Goal: Task Accomplishment & Management: Manage account settings

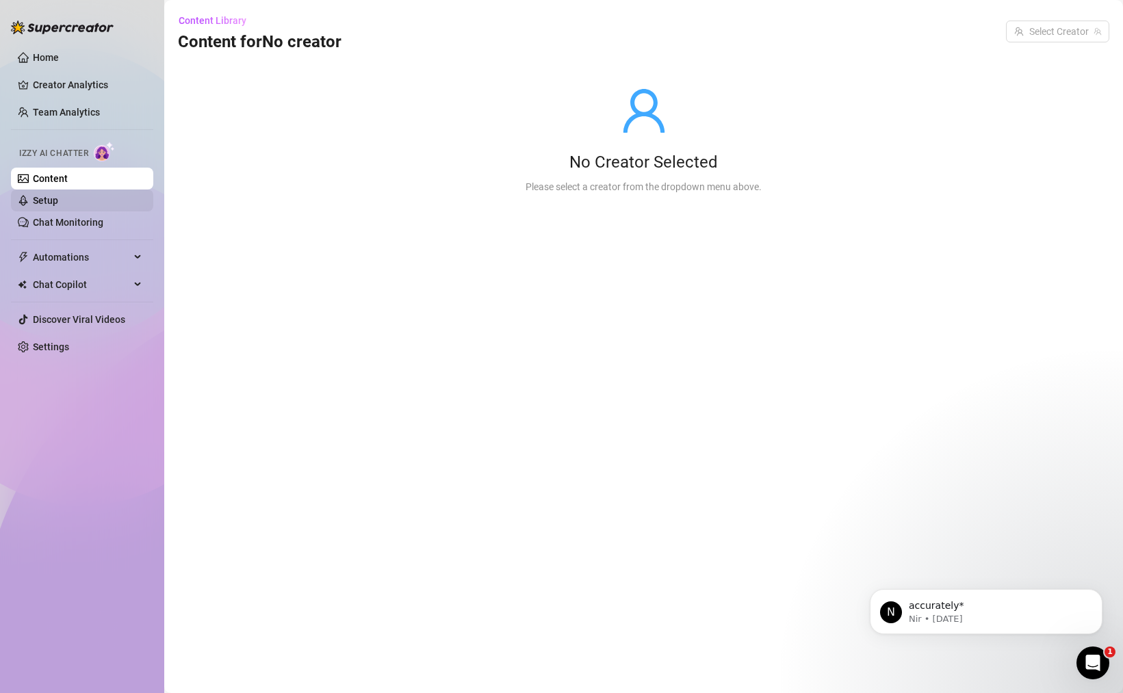
click at [58, 197] on link "Setup" at bounding box center [45, 200] width 25 height 11
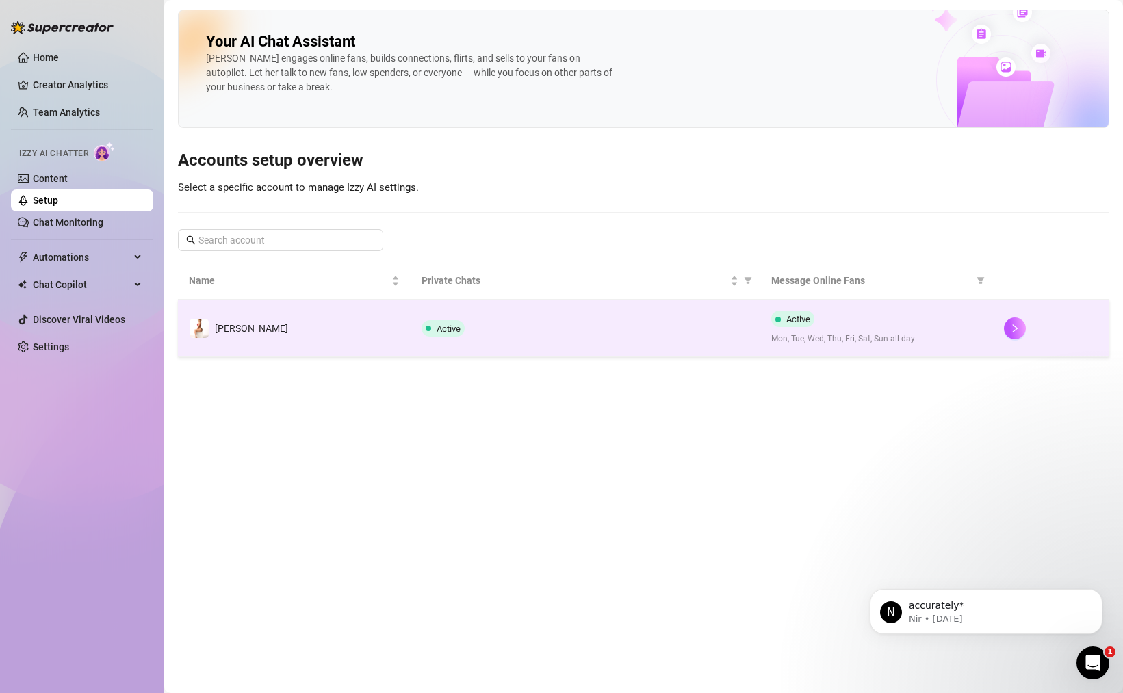
click at [546, 334] on div "Active" at bounding box center [585, 328] width 327 height 16
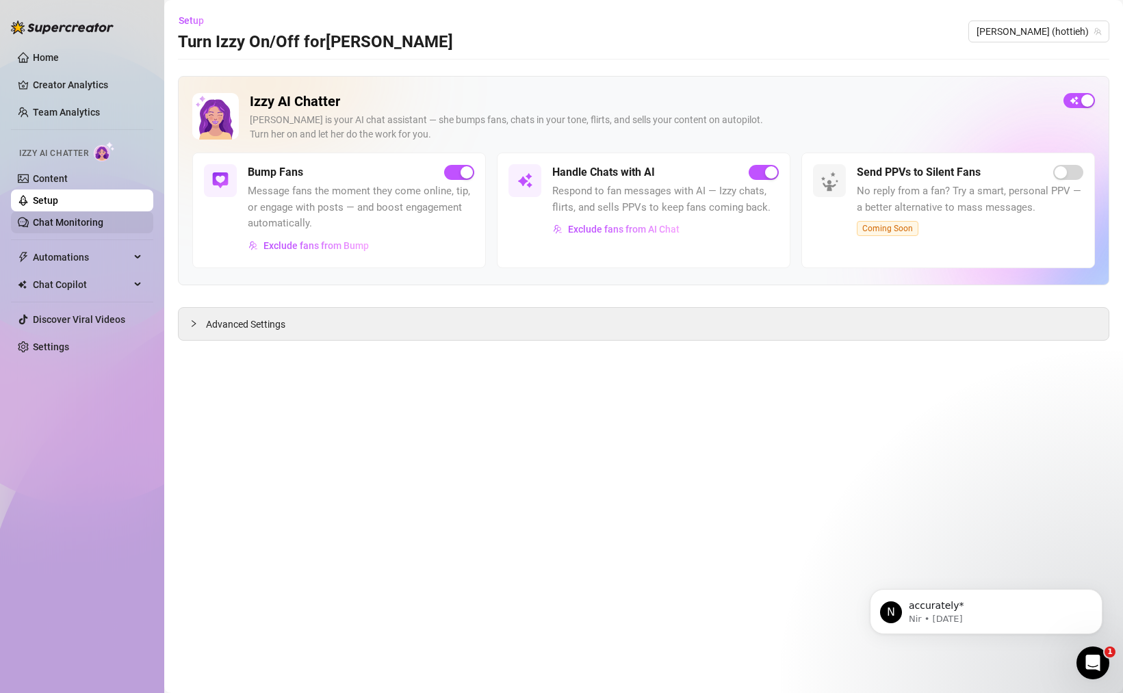
click at [102, 228] on link "Chat Monitoring" at bounding box center [68, 222] width 71 height 11
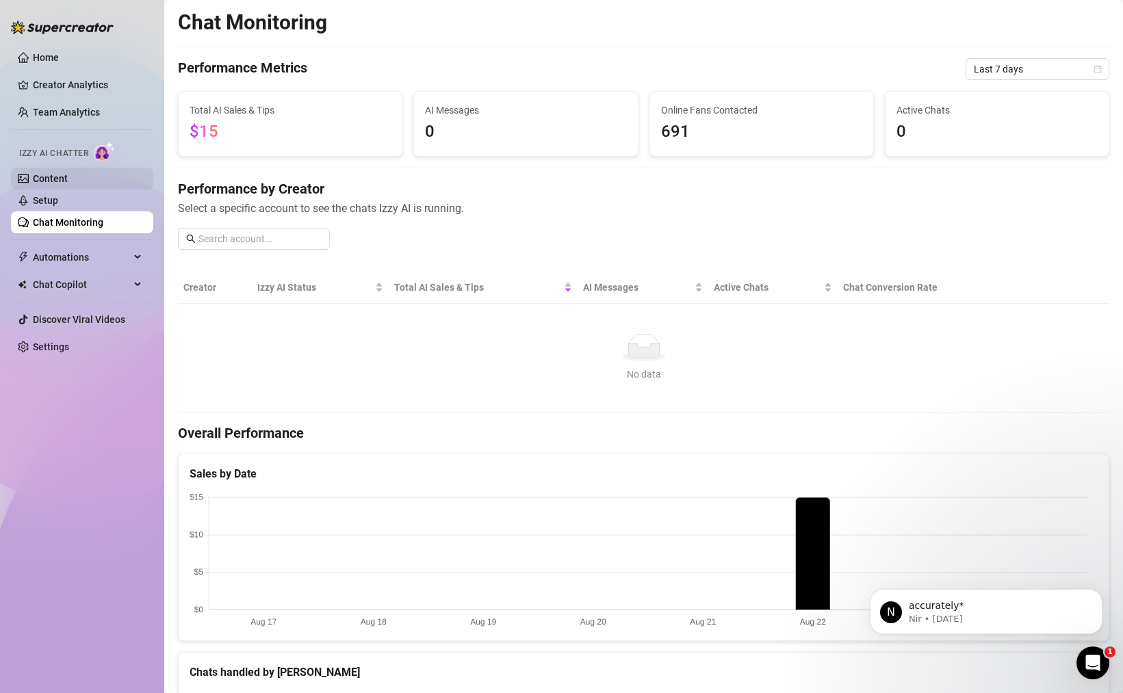
click at [68, 181] on link "Content" at bounding box center [50, 178] width 35 height 11
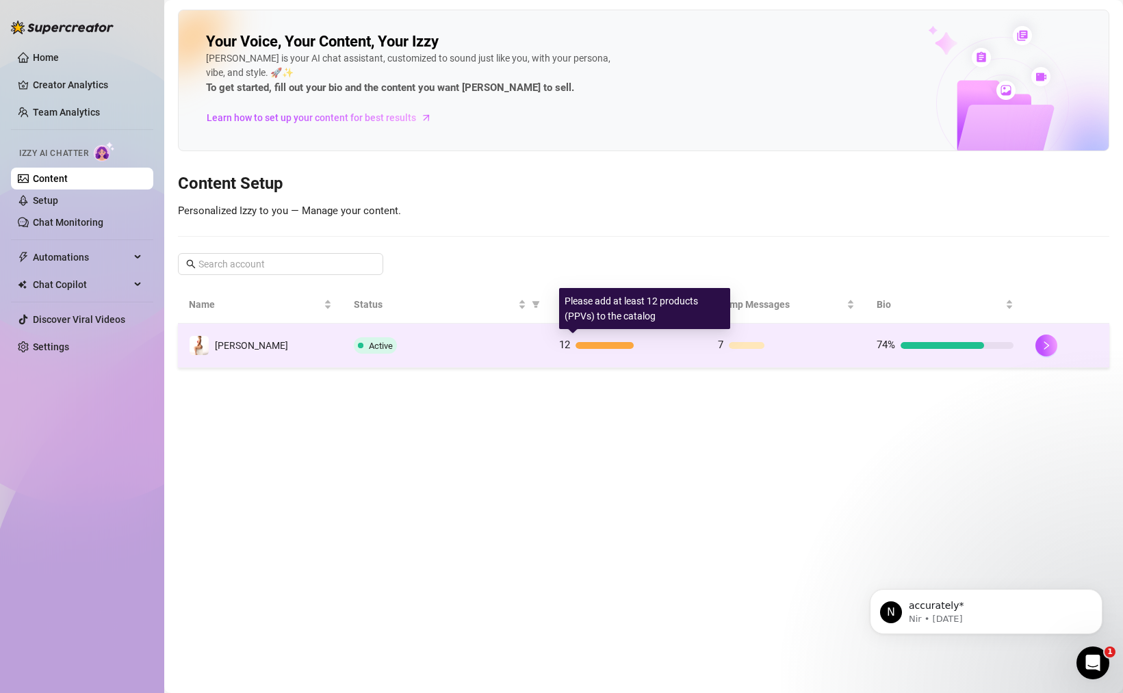
click at [682, 350] on div "12" at bounding box center [627, 345] width 137 height 16
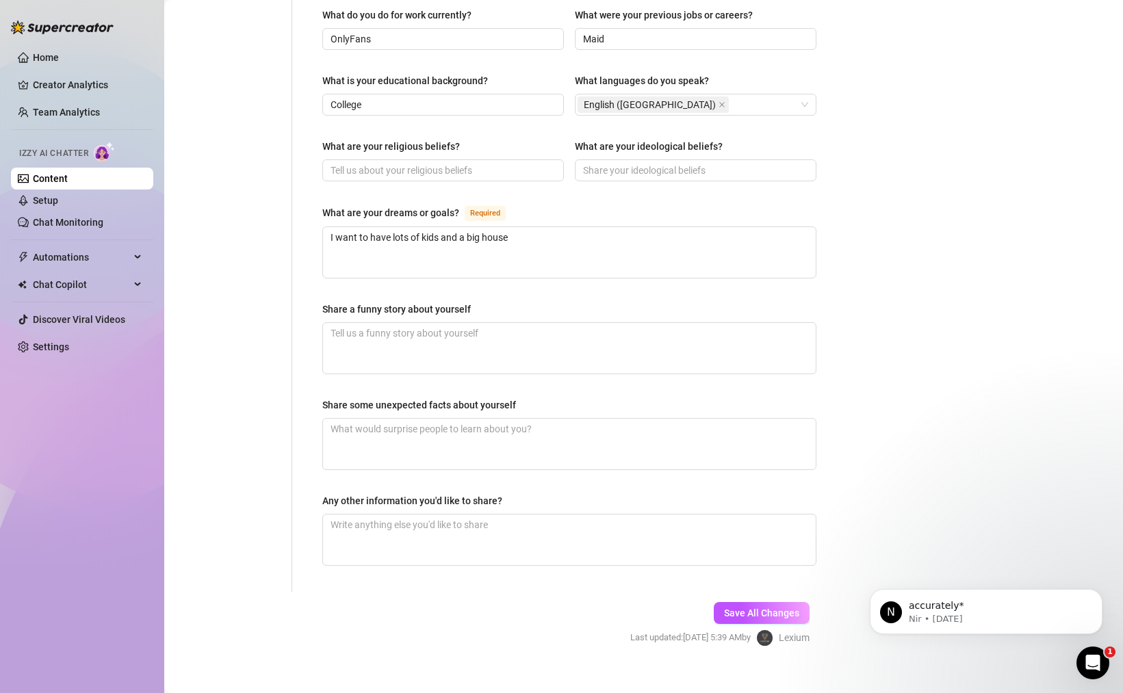
scroll to position [98, 0]
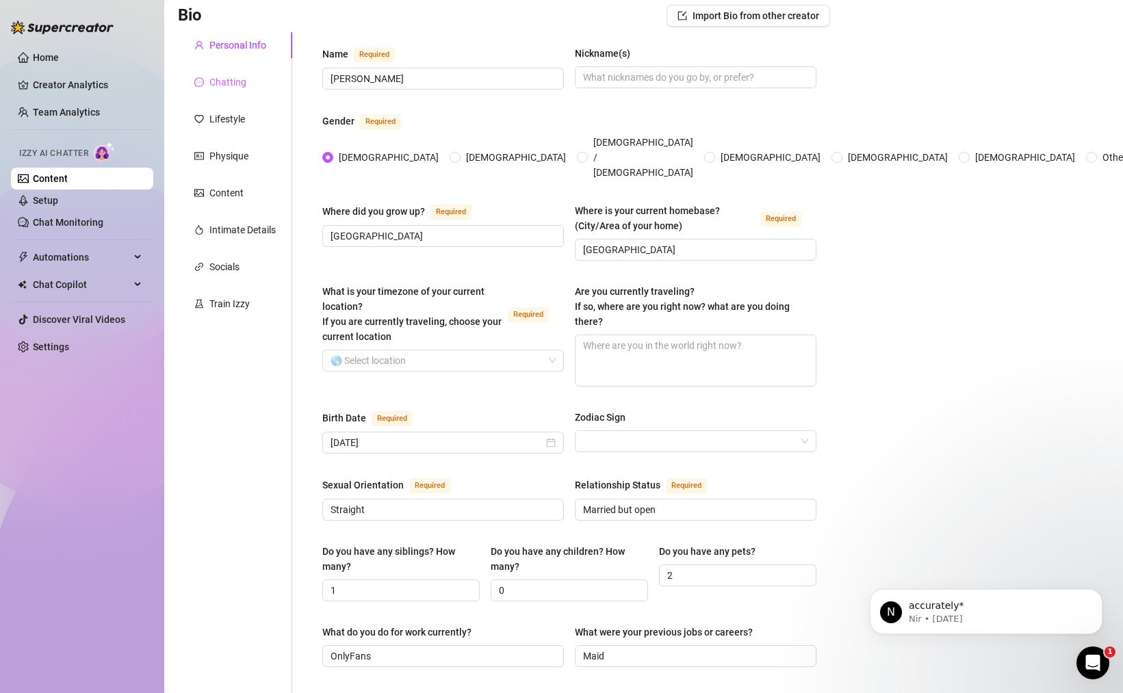
click at [235, 90] on div "Chatting" at bounding box center [235, 82] width 114 height 26
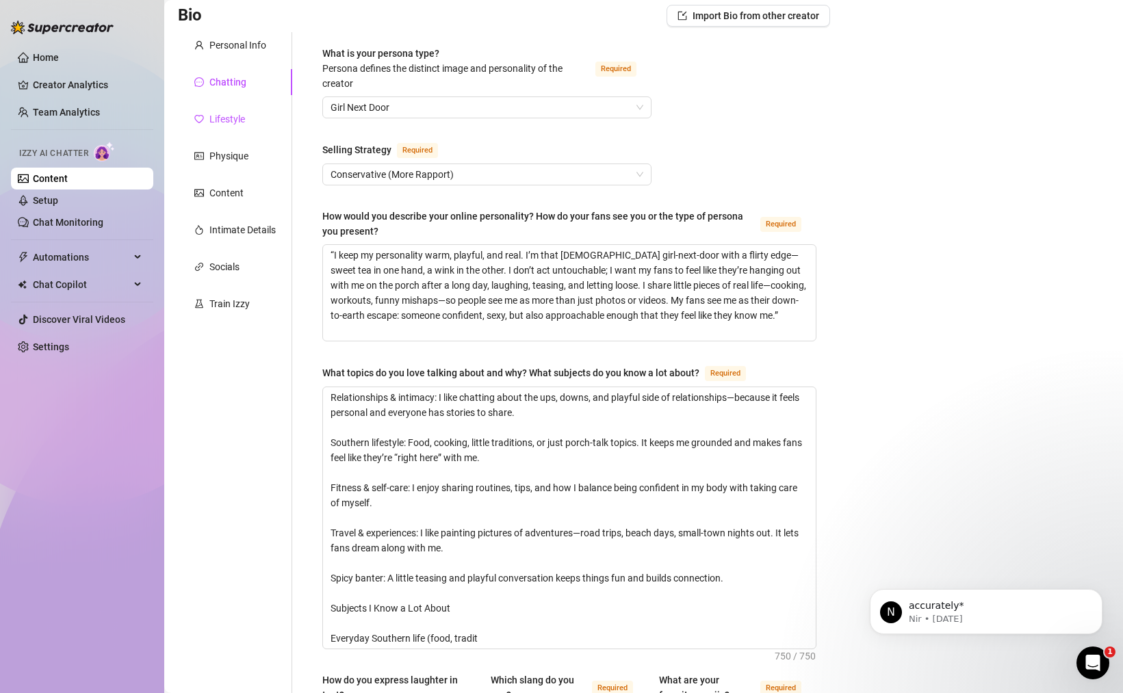
click at [214, 120] on div "Lifestyle" at bounding box center [227, 119] width 36 height 15
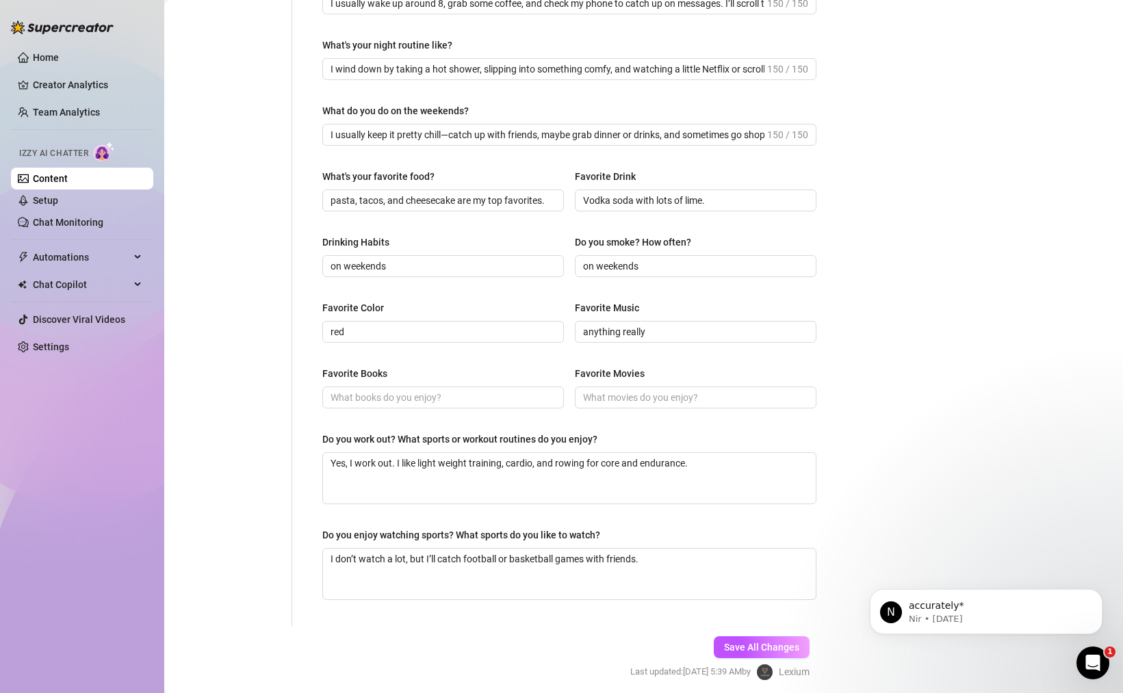
scroll to position [0, 0]
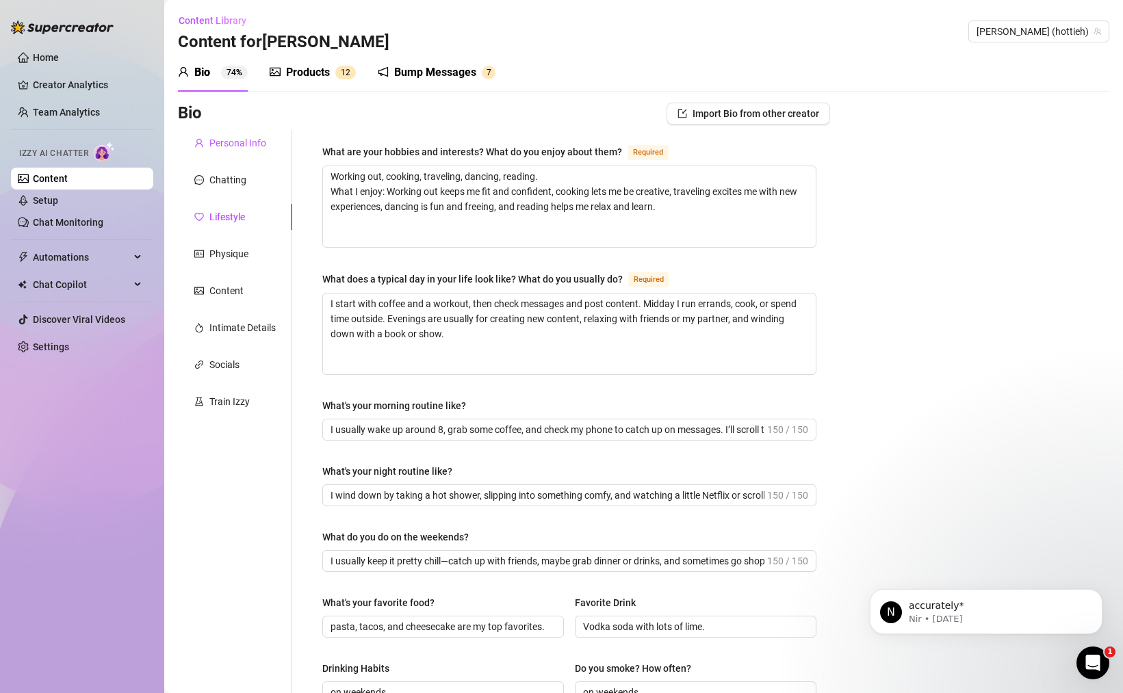
click at [225, 142] on div "Personal Info" at bounding box center [237, 143] width 57 height 15
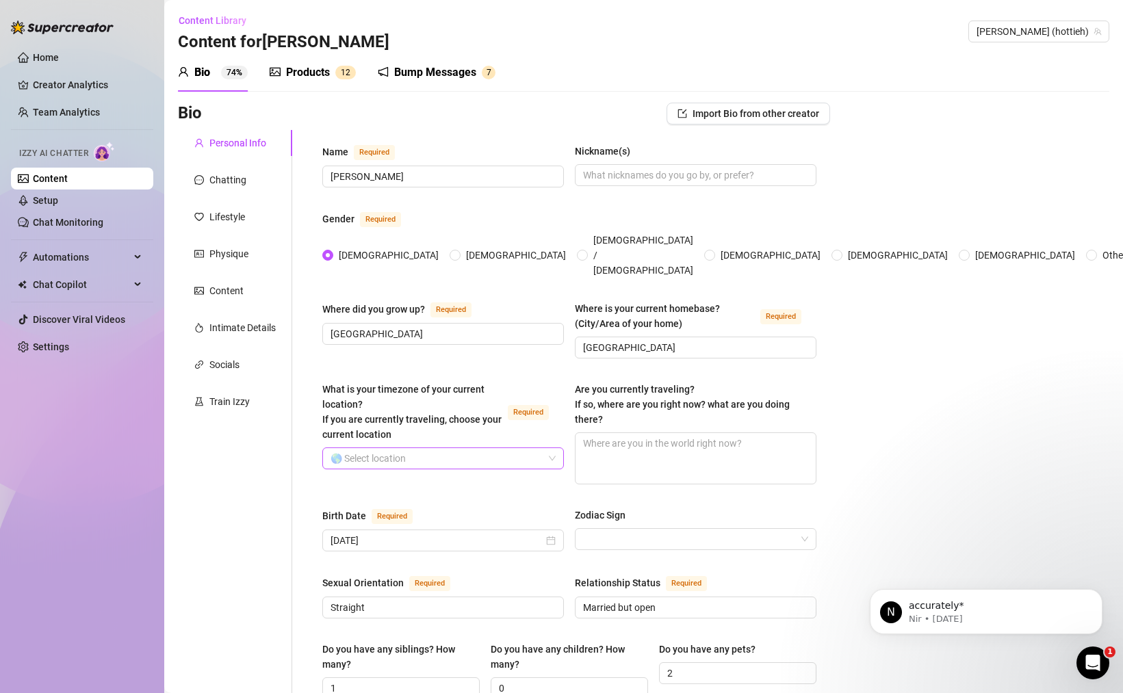
click at [446, 448] on input "What is your timezone of your current location? If you are currently traveling,…" at bounding box center [437, 458] width 213 height 21
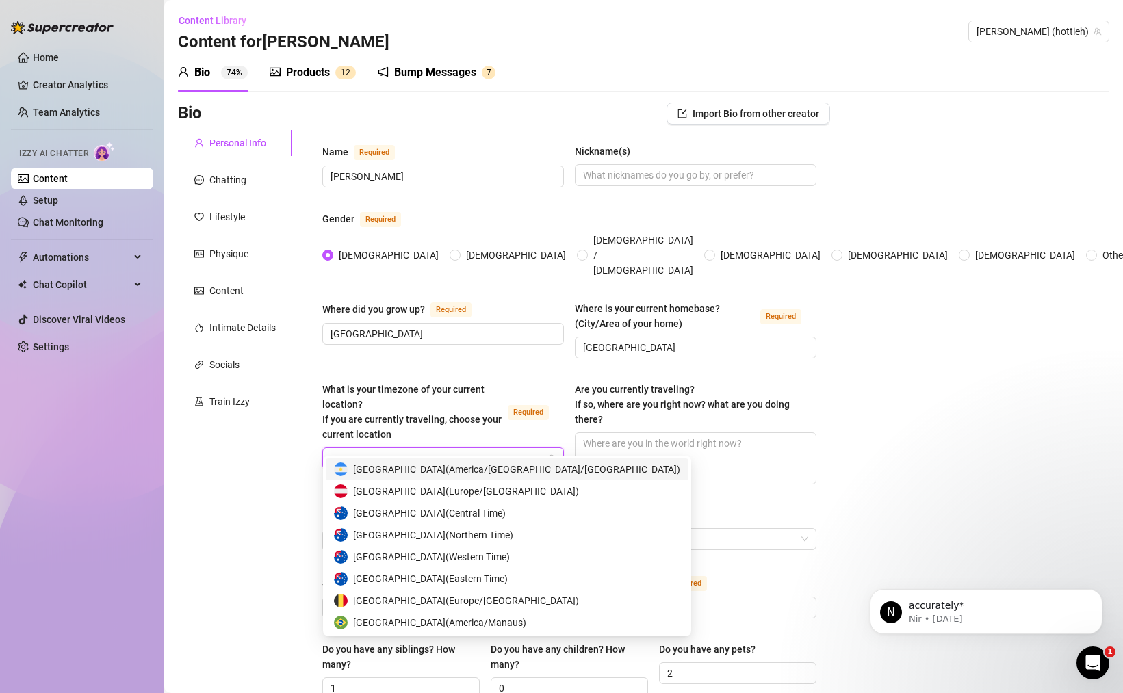
type input "usa"
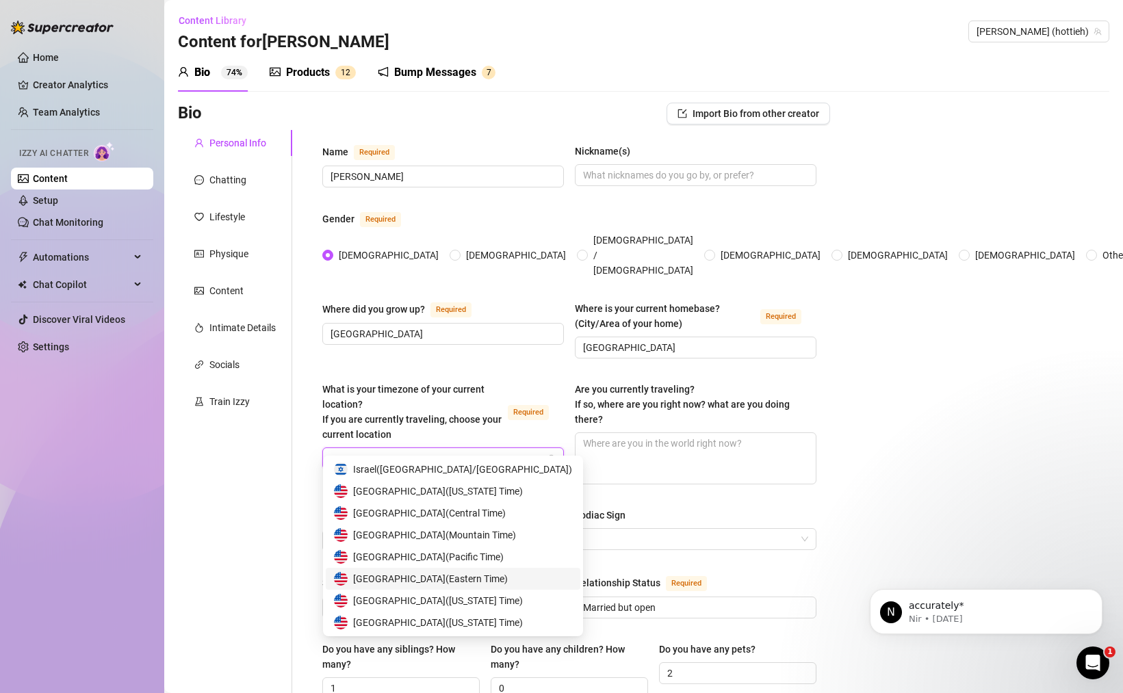
click at [405, 583] on span "United States of America ( Eastern Time )" at bounding box center [430, 579] width 155 height 15
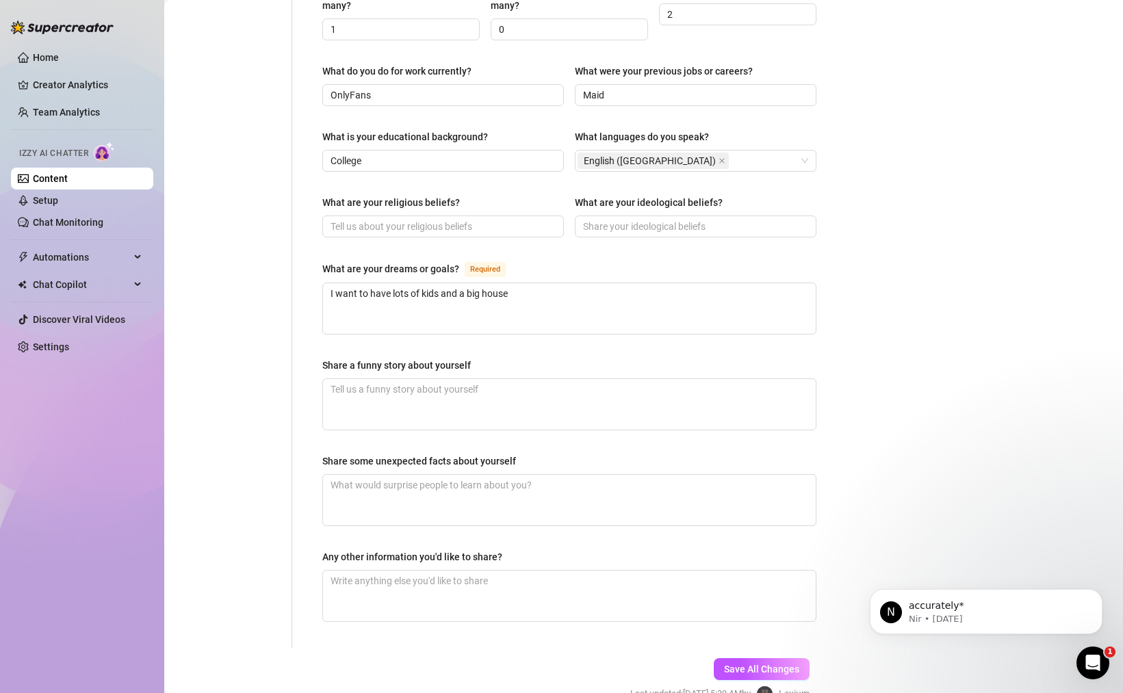
scroll to position [715, 0]
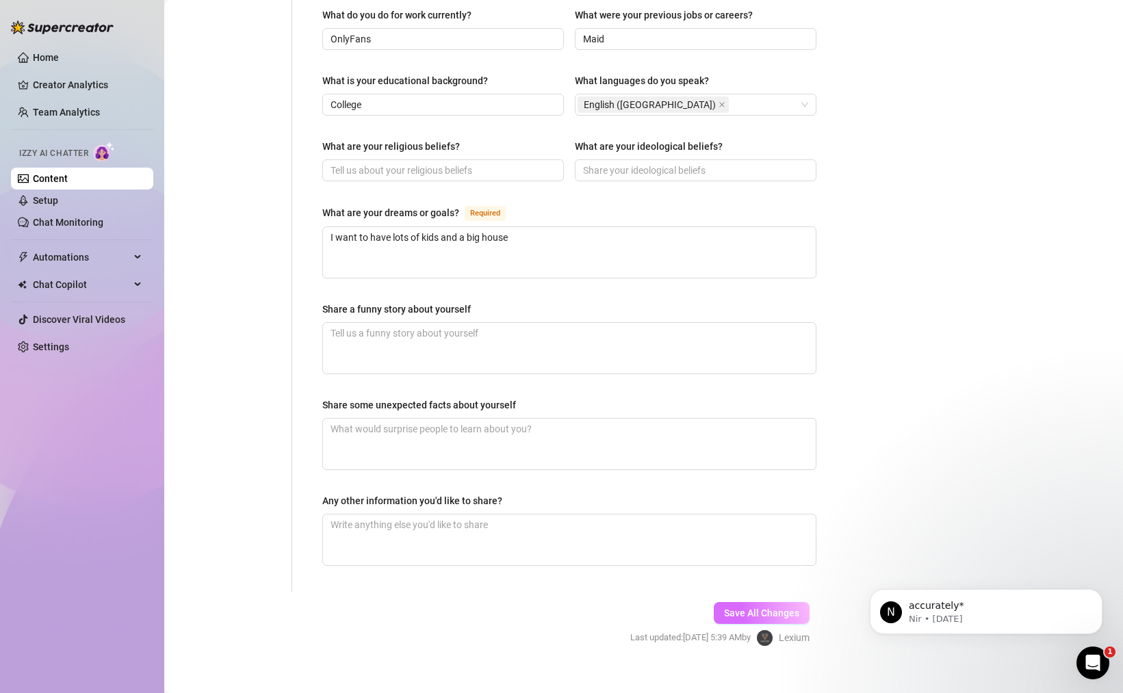
click at [771, 608] on span "Save All Changes" at bounding box center [761, 613] width 75 height 11
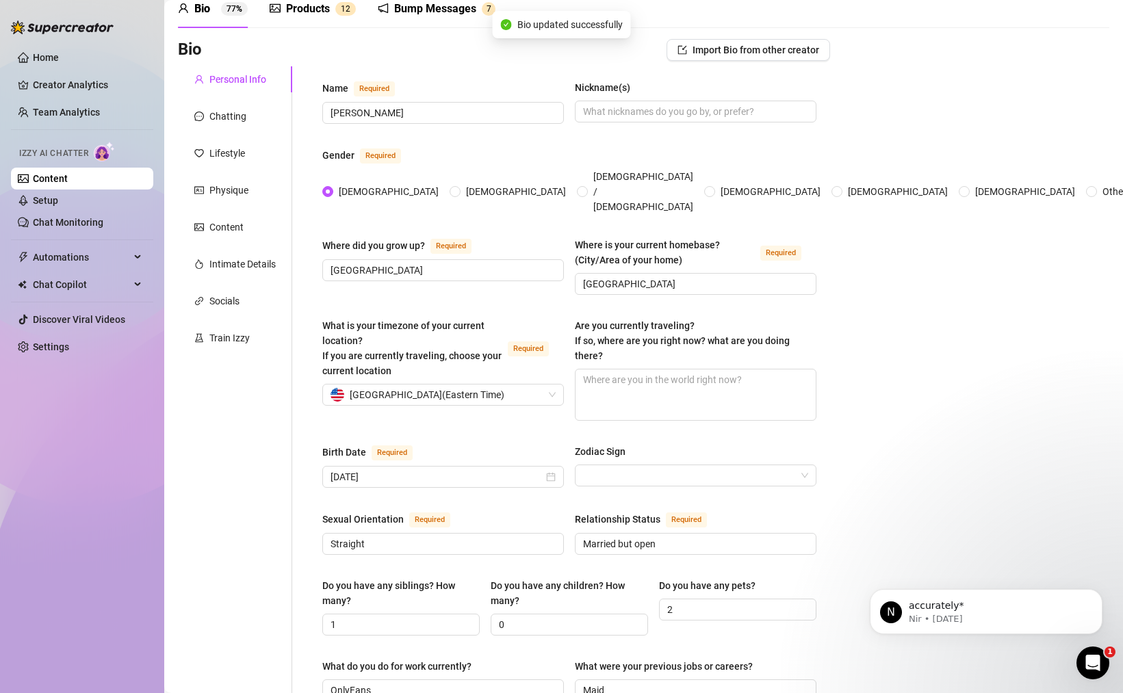
scroll to position [0, 0]
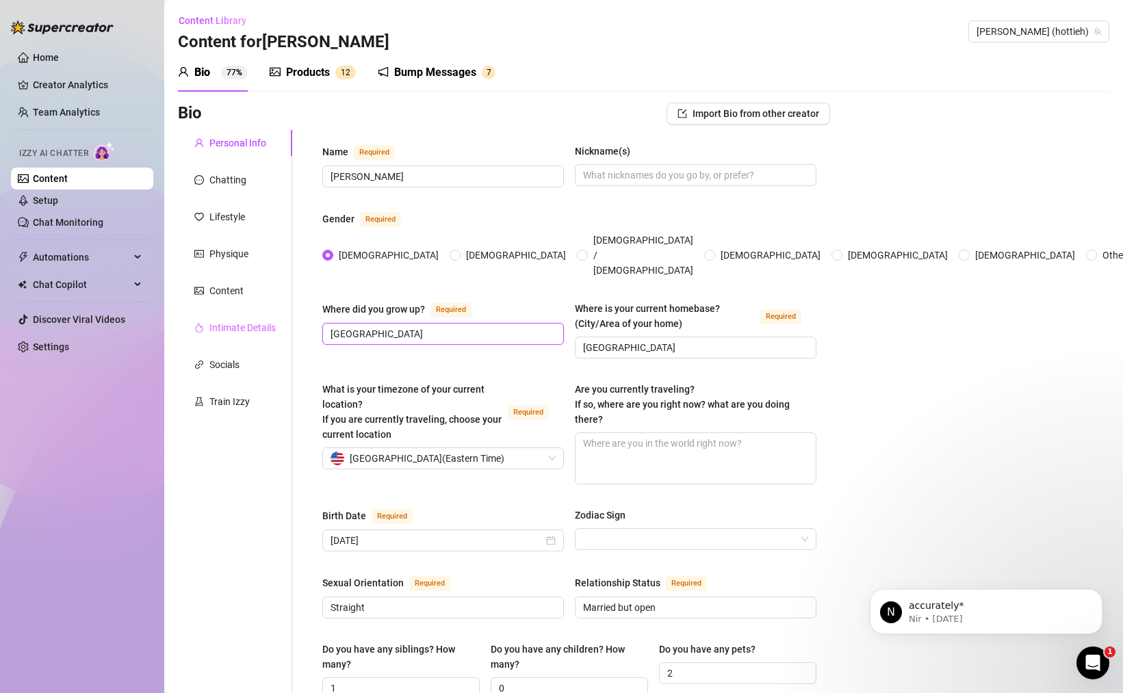
drag, startPoint x: 437, startPoint y: 322, endPoint x: 242, endPoint y: 322, distance: 194.4
click at [739, 340] on input "[GEOGRAPHIC_DATA]" at bounding box center [694, 347] width 222 height 15
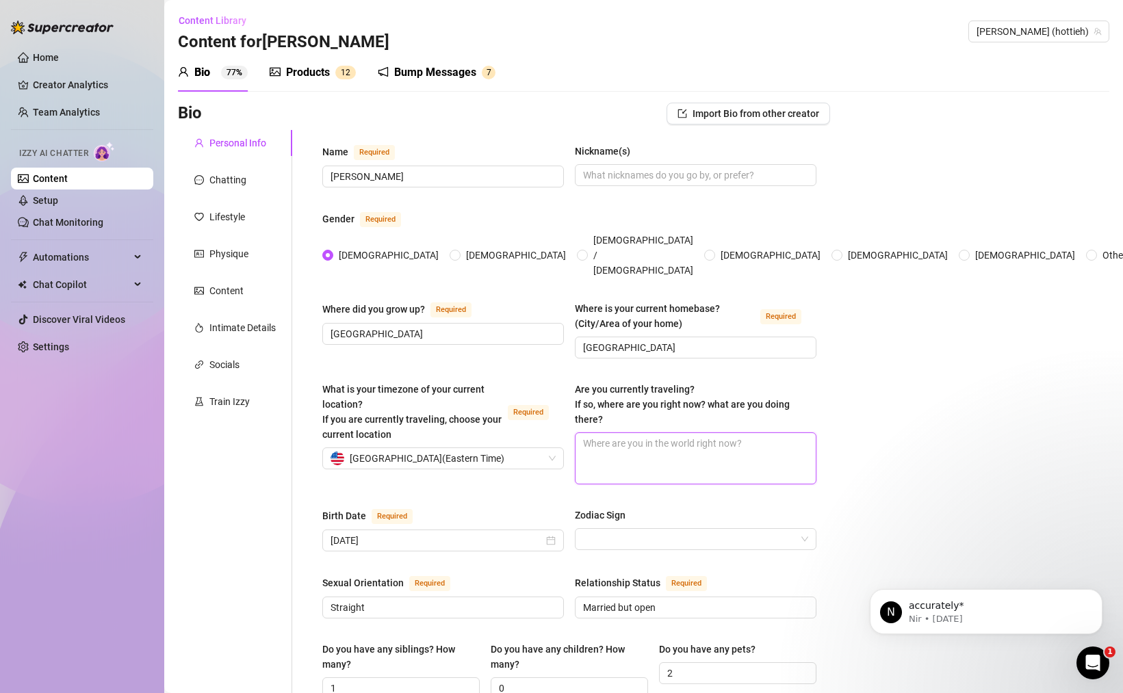
drag, startPoint x: 628, startPoint y: 433, endPoint x: 717, endPoint y: 413, distance: 91.2
click at [628, 433] on textarea "Are you currently traveling? If so, where are you right now? what are you doing…" at bounding box center [696, 458] width 240 height 51
paste textarea "[GEOGRAPHIC_DATA]"
type textarea "[GEOGRAPHIC_DATA]"
drag, startPoint x: 864, startPoint y: 403, endPoint x: 870, endPoint y: 395, distance: 10.3
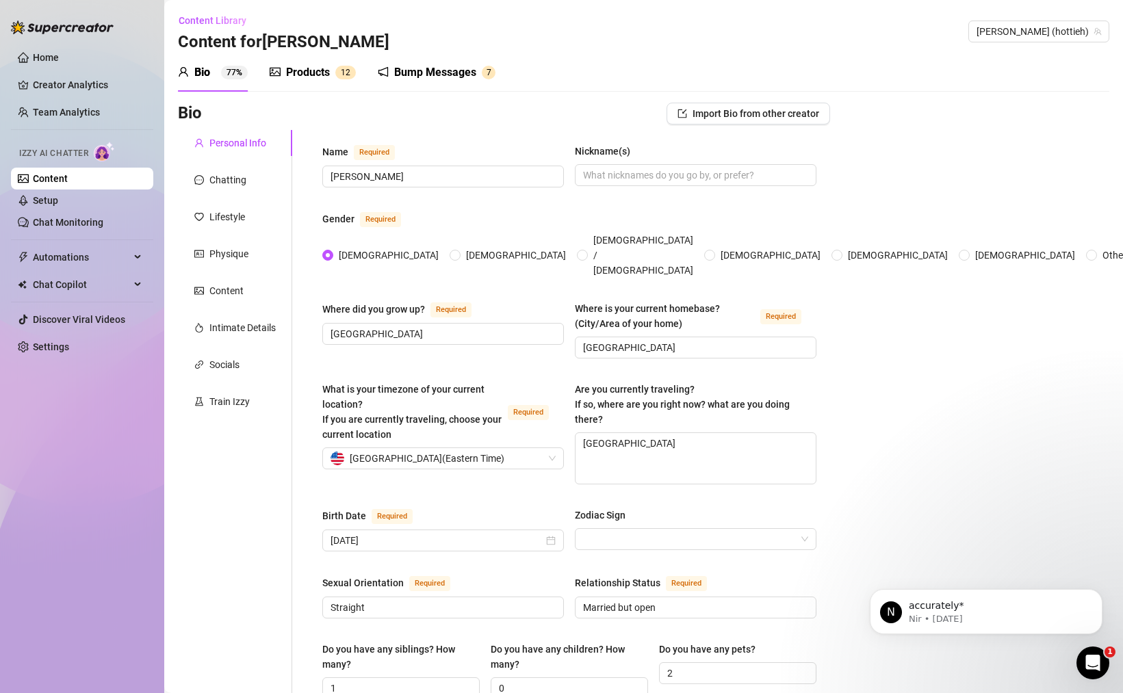
click at [655, 433] on textarea "[GEOGRAPHIC_DATA]" at bounding box center [696, 458] width 240 height 51
click at [522, 448] on div "United States of America ( Eastern Time )" at bounding box center [437, 458] width 213 height 21
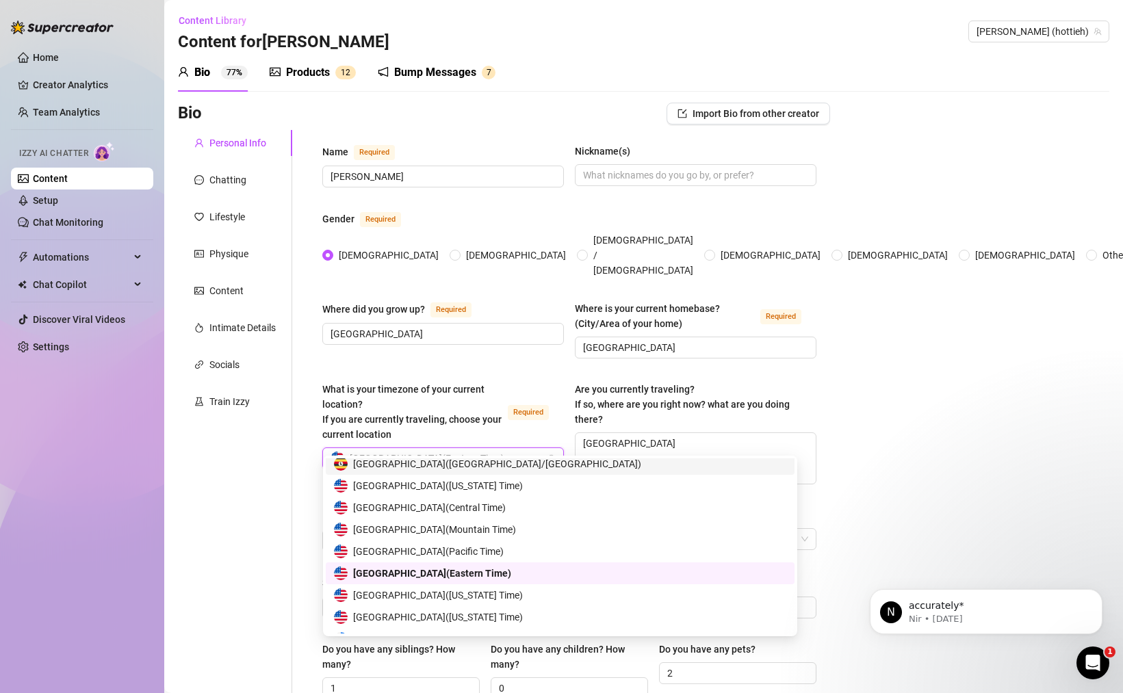
scroll to position [6785, 0]
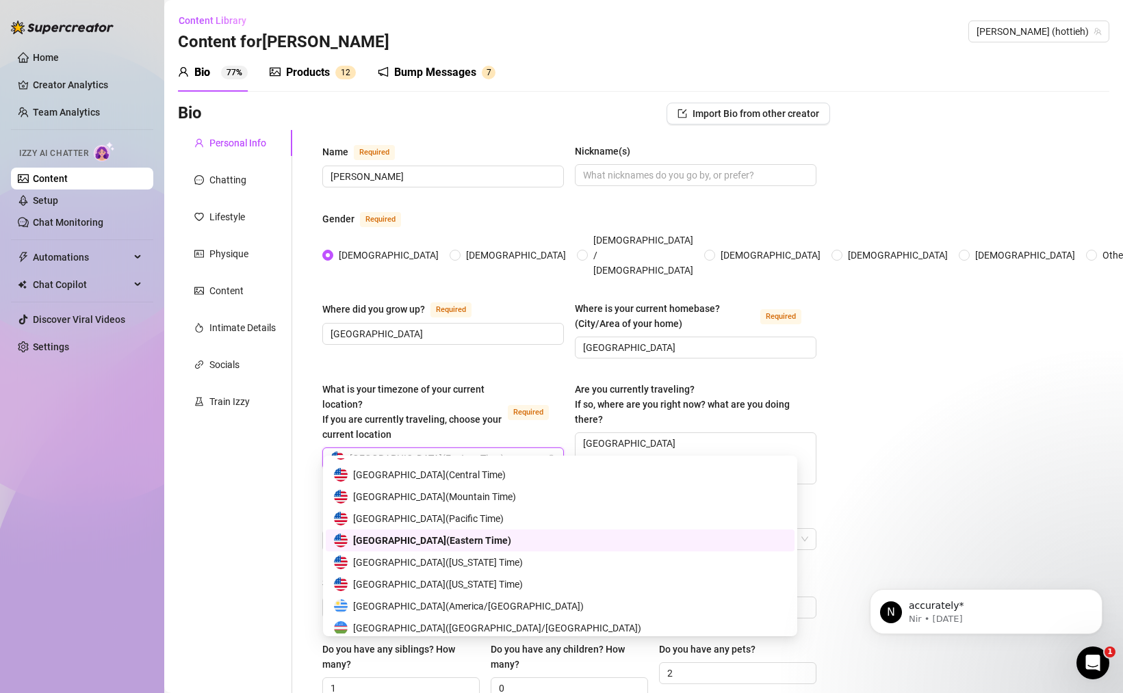
click at [511, 542] on span "United States of America ( Eastern Time )" at bounding box center [432, 540] width 158 height 15
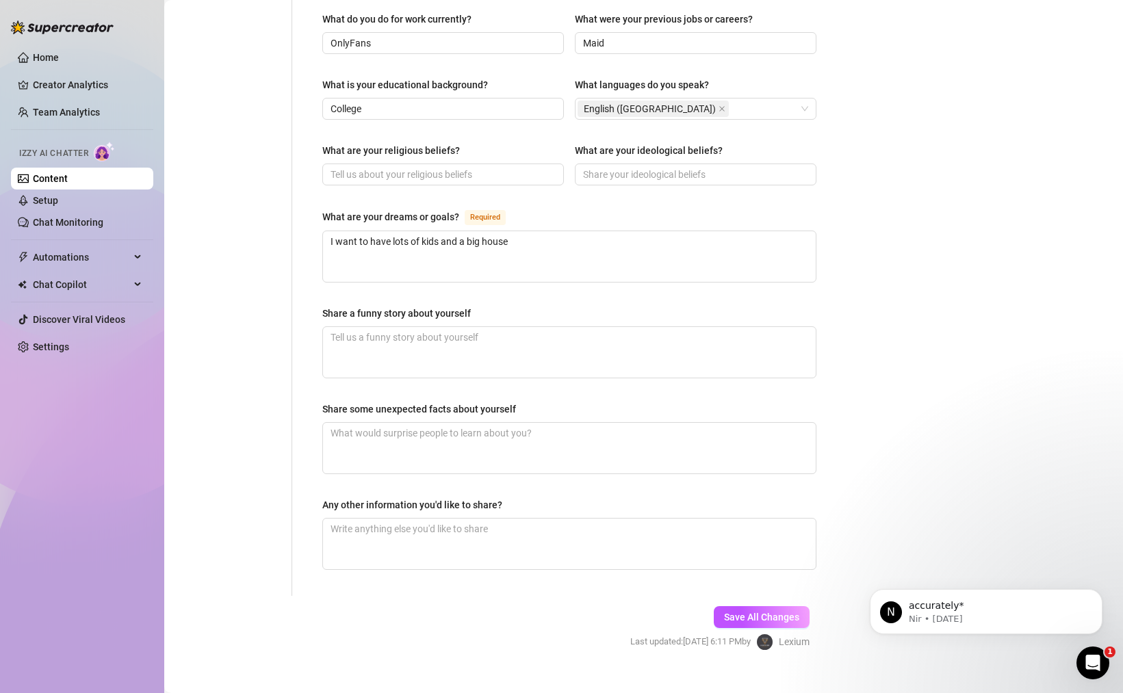
scroll to position [715, 0]
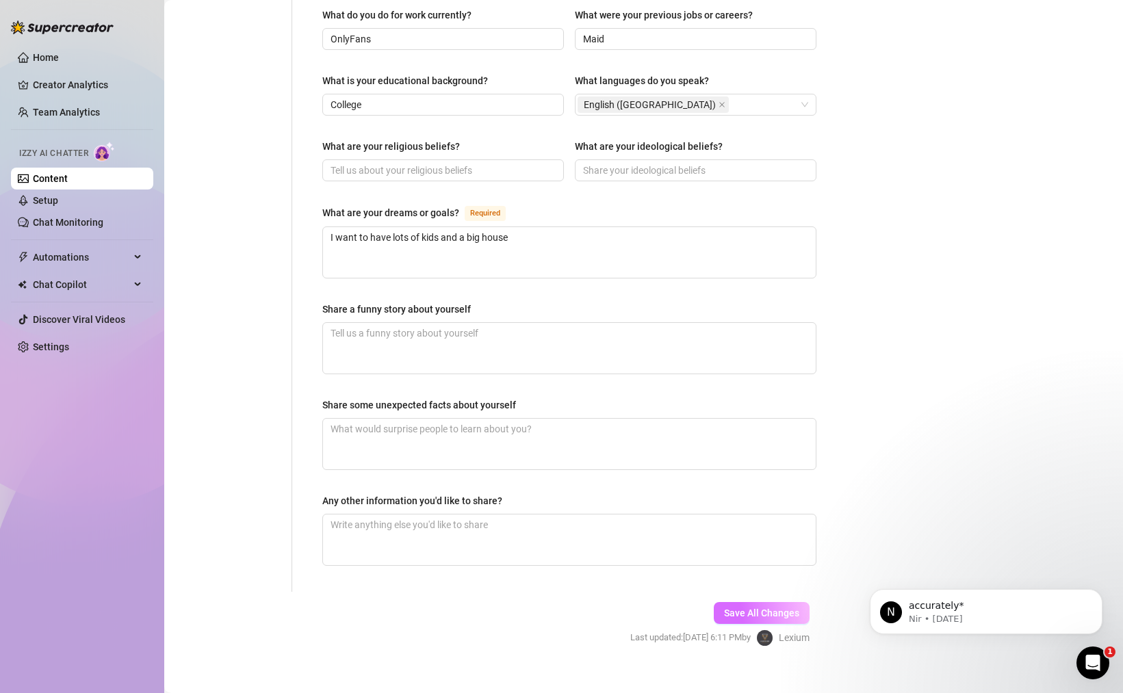
click at [778, 604] on button "Save All Changes" at bounding box center [762, 613] width 96 height 22
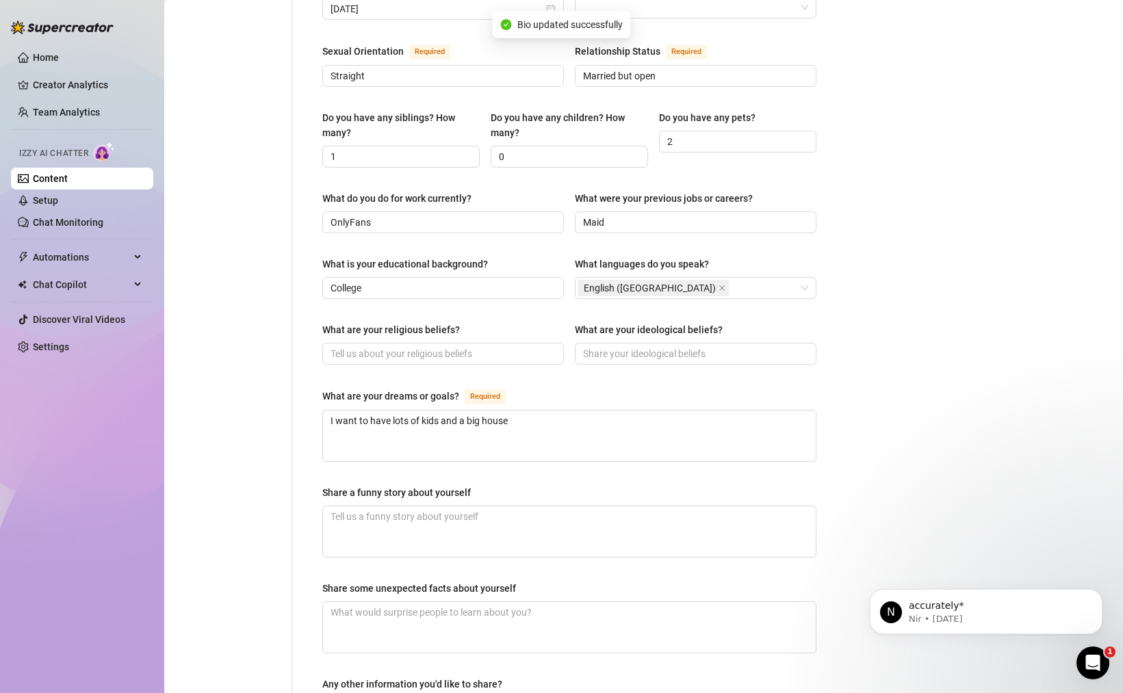
scroll to position [123, 0]
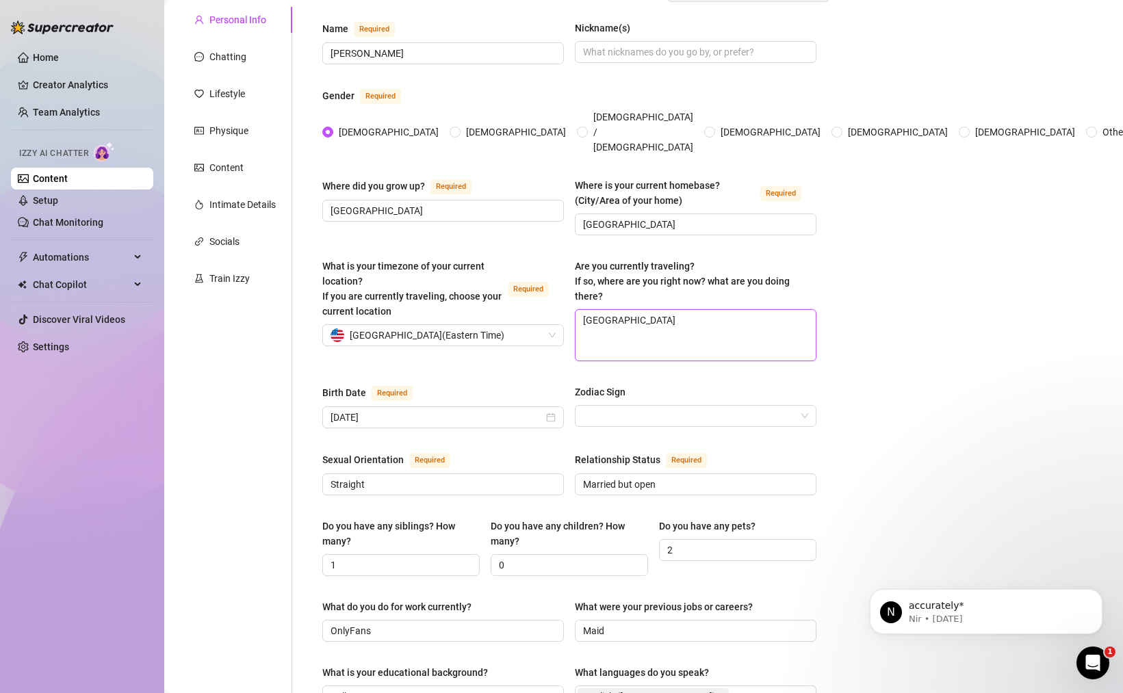
click at [675, 334] on textarea "[GEOGRAPHIC_DATA]" at bounding box center [696, 335] width 240 height 51
type textarea "n"
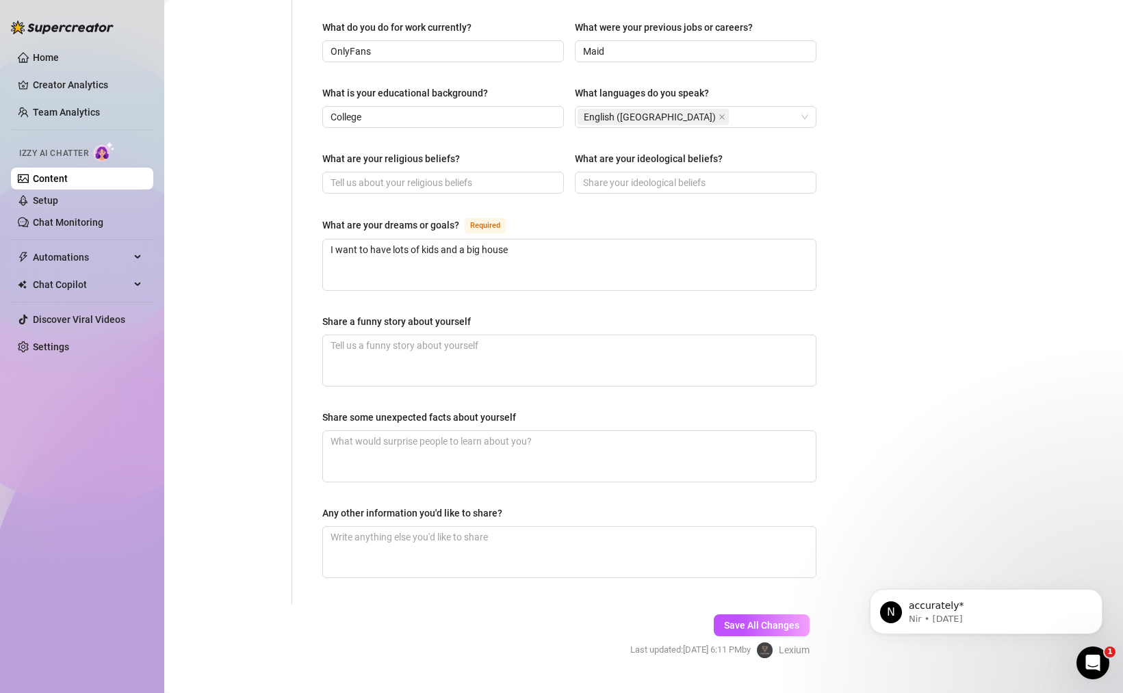
scroll to position [715, 0]
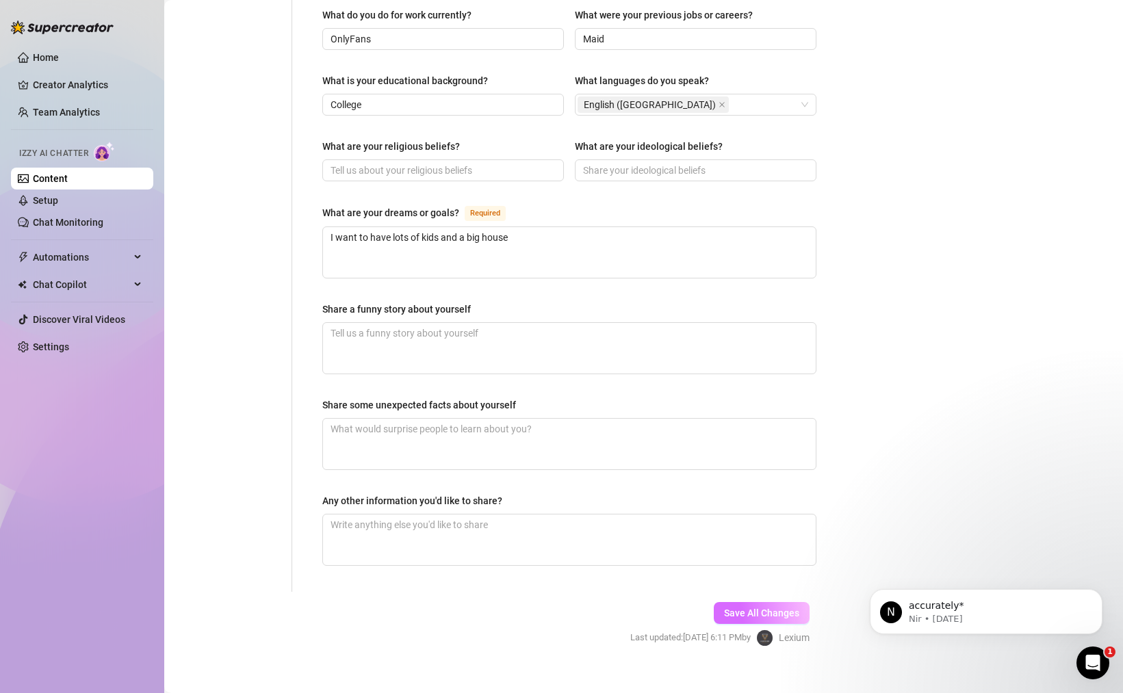
type textarea "no"
click at [748, 602] on button "Save All Changes" at bounding box center [762, 613] width 96 height 22
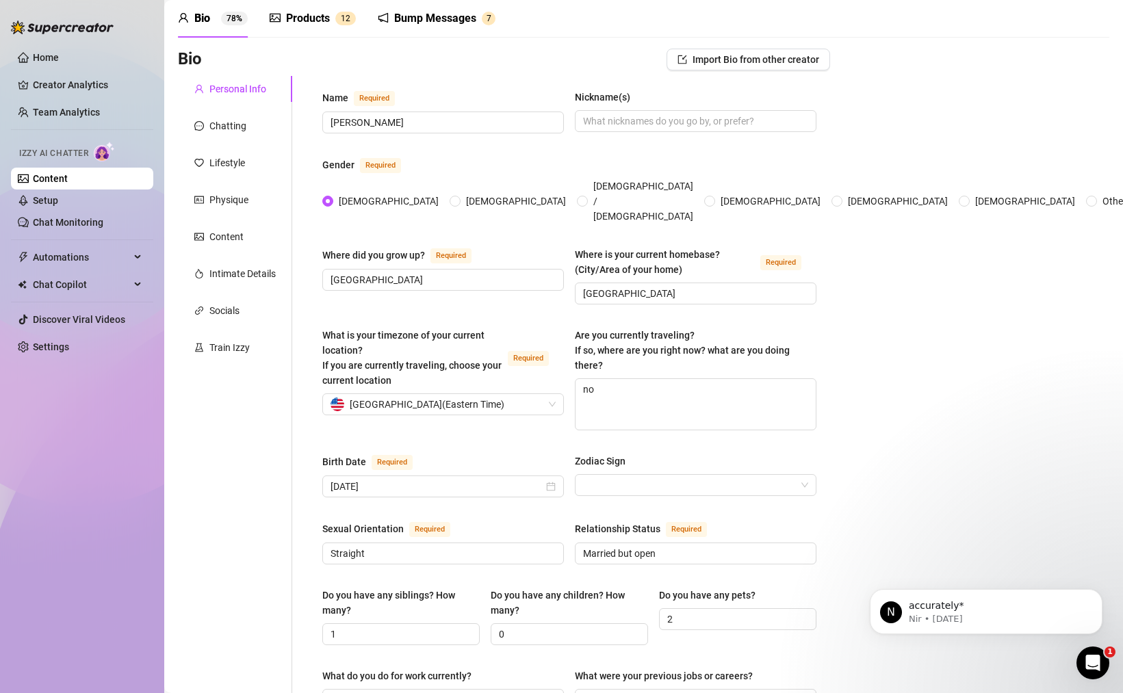
scroll to position [0, 0]
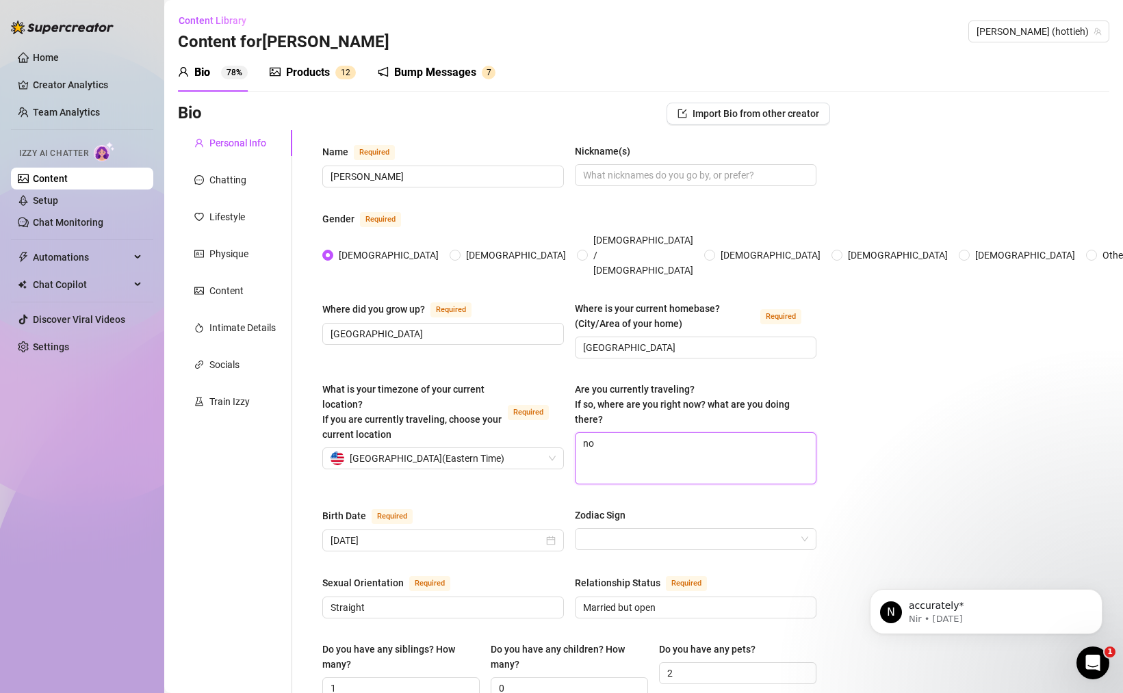
click at [613, 433] on textarea "no" at bounding box center [696, 458] width 240 height 51
type textarea "n"
type textarea "no"
type textarea "no,"
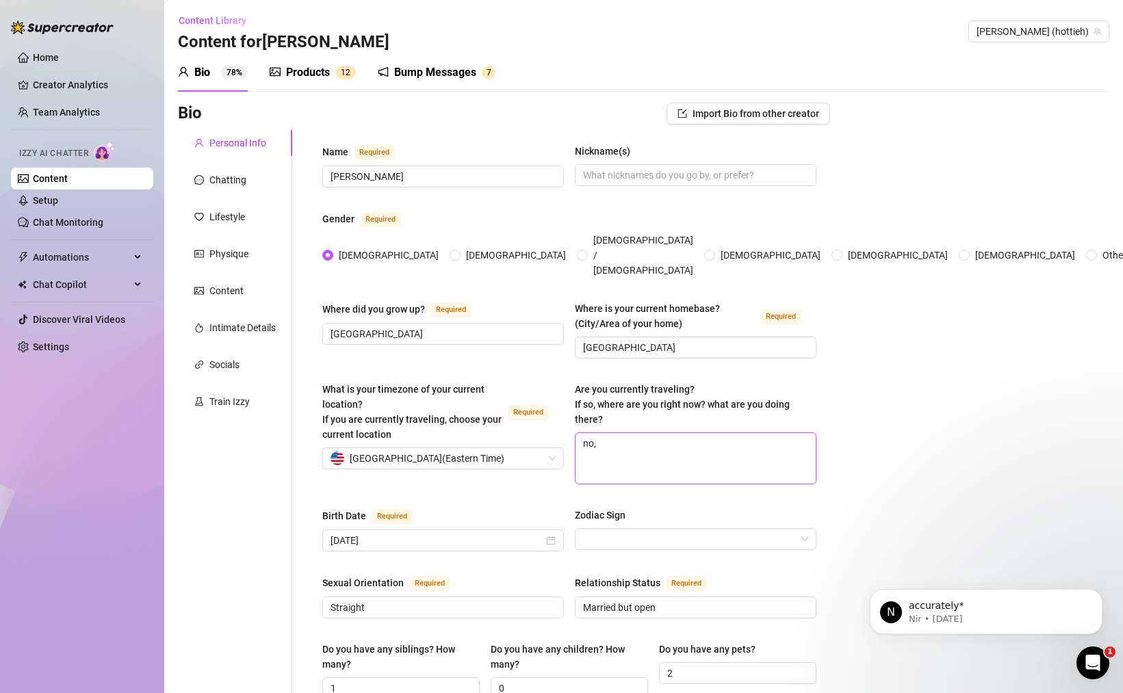
type textarea "no,"
type textarea "no, i"
type textarea "no, im"
type textarea "no, im a"
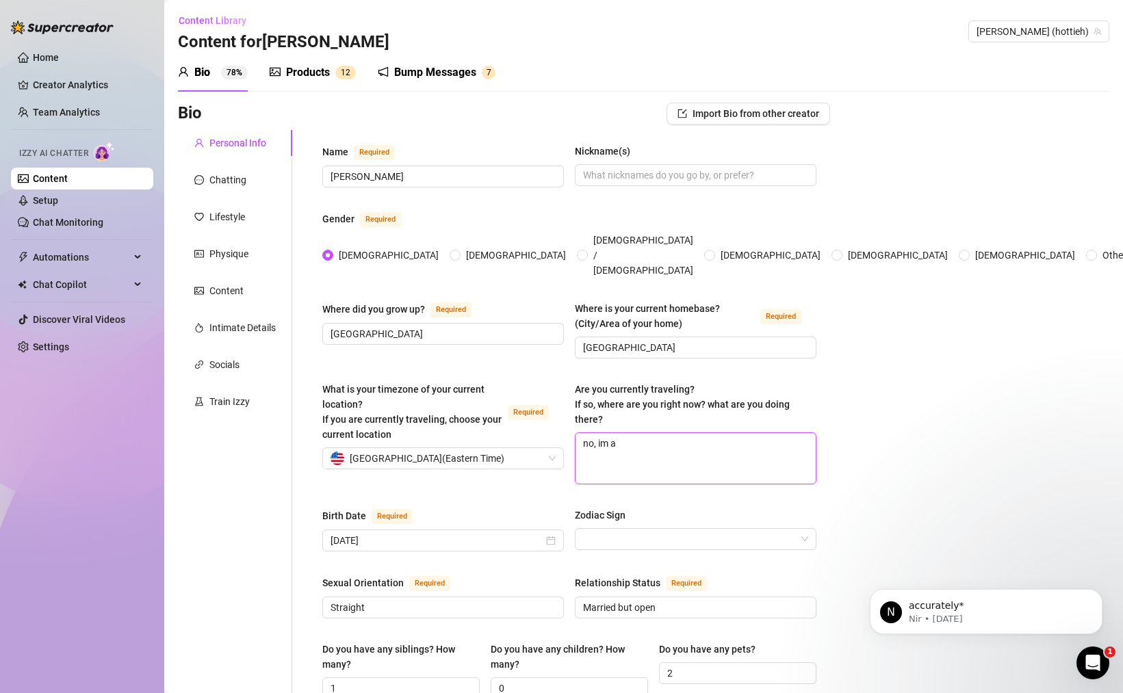
type textarea "no, im at"
click at [613, 340] on input "[GEOGRAPHIC_DATA]" at bounding box center [694, 347] width 222 height 15
click at [641, 433] on textarea "no, im at" at bounding box center [696, 458] width 240 height 51
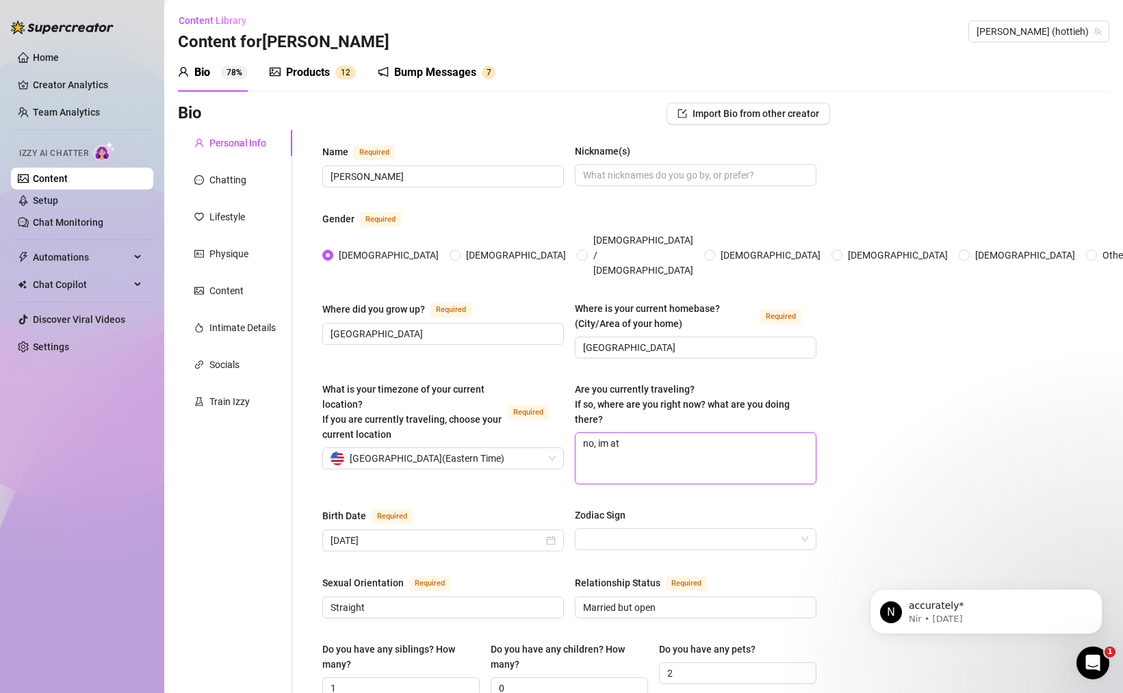
paste textarea "[GEOGRAPHIC_DATA]"
type textarea "no, im at [GEOGRAPHIC_DATA]"
click at [600, 433] on textarea "no, im at [GEOGRAPHIC_DATA]" at bounding box center [696, 458] width 240 height 51
type textarea "no, I at [GEOGRAPHIC_DATA]"
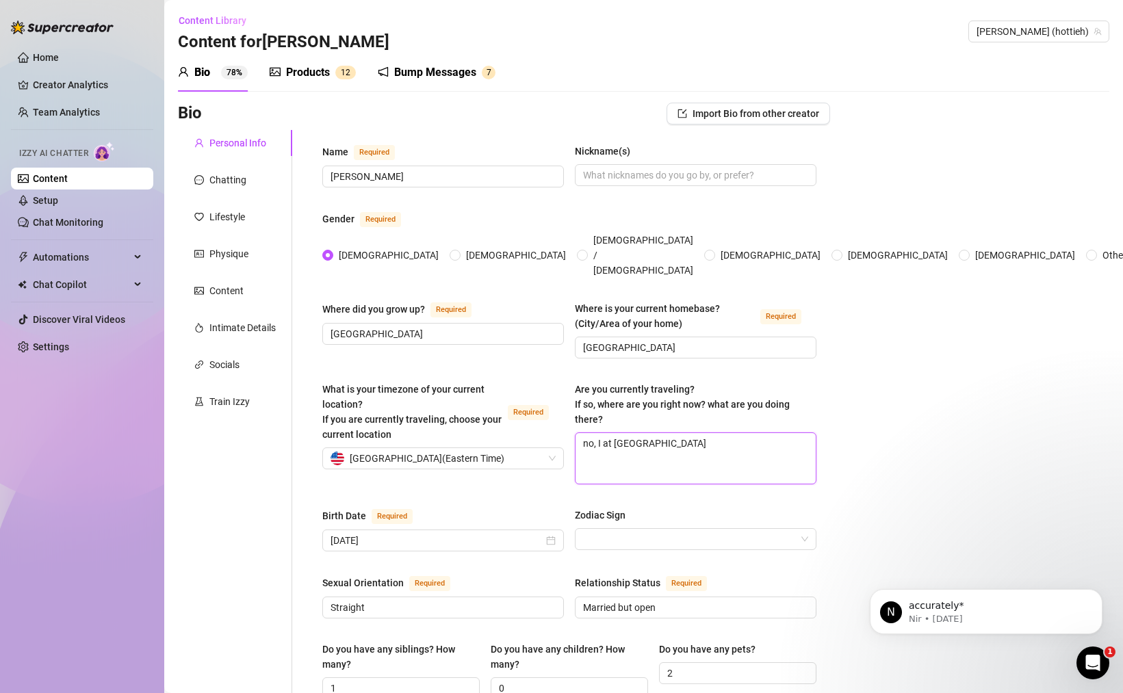
type textarea "no, I' at [GEOGRAPHIC_DATA]"
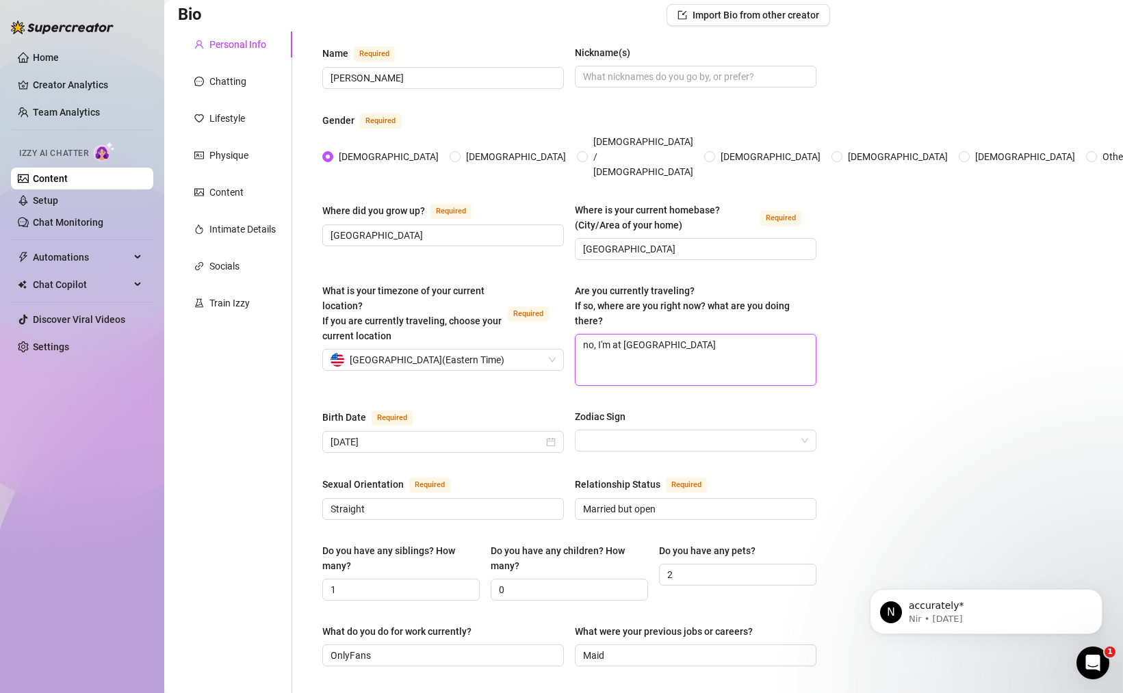
scroll to position [715, 0]
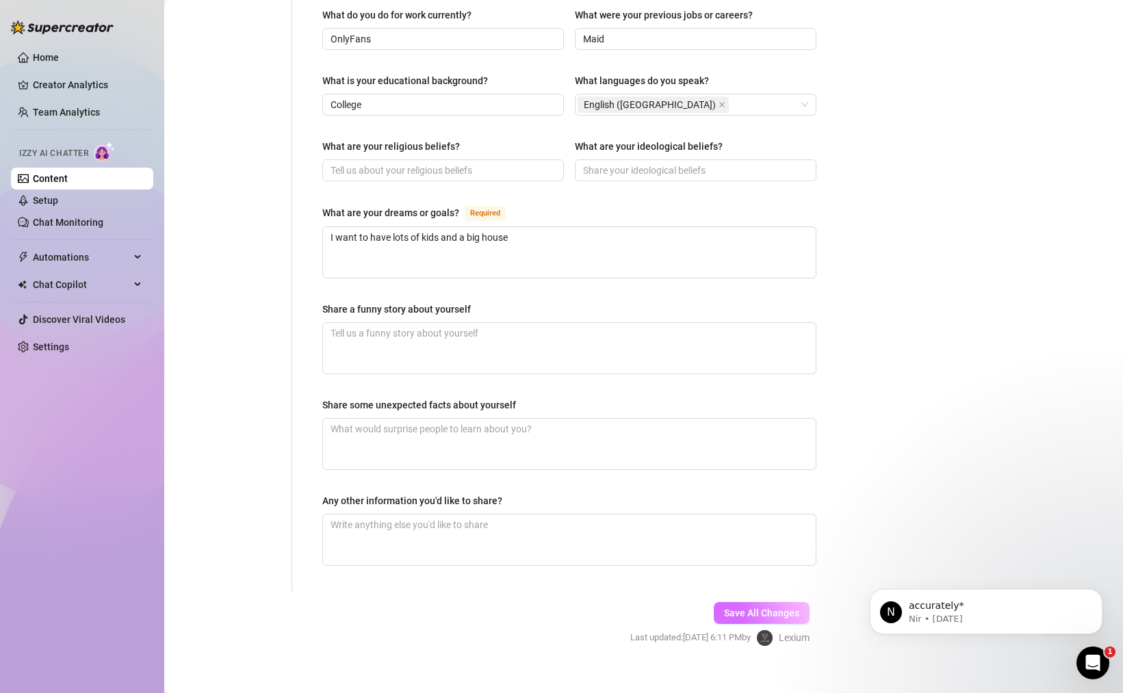
type textarea "no, I'm at [GEOGRAPHIC_DATA]"
click at [784, 602] on button "Save All Changes" at bounding box center [762, 613] width 96 height 22
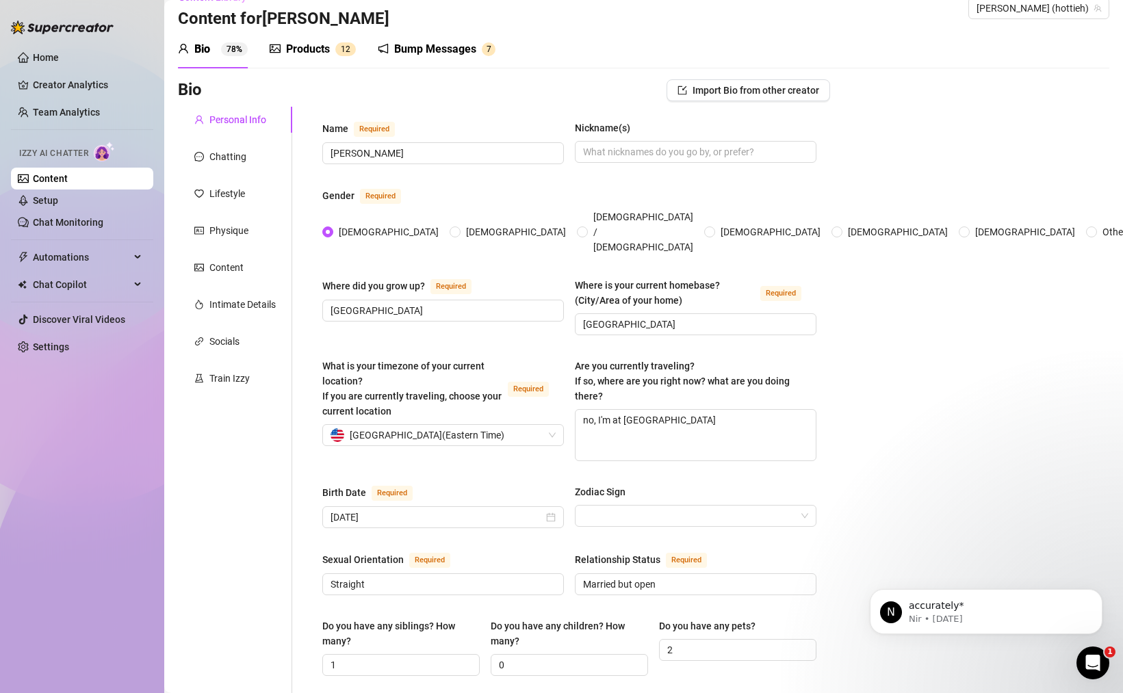
scroll to position [0, 0]
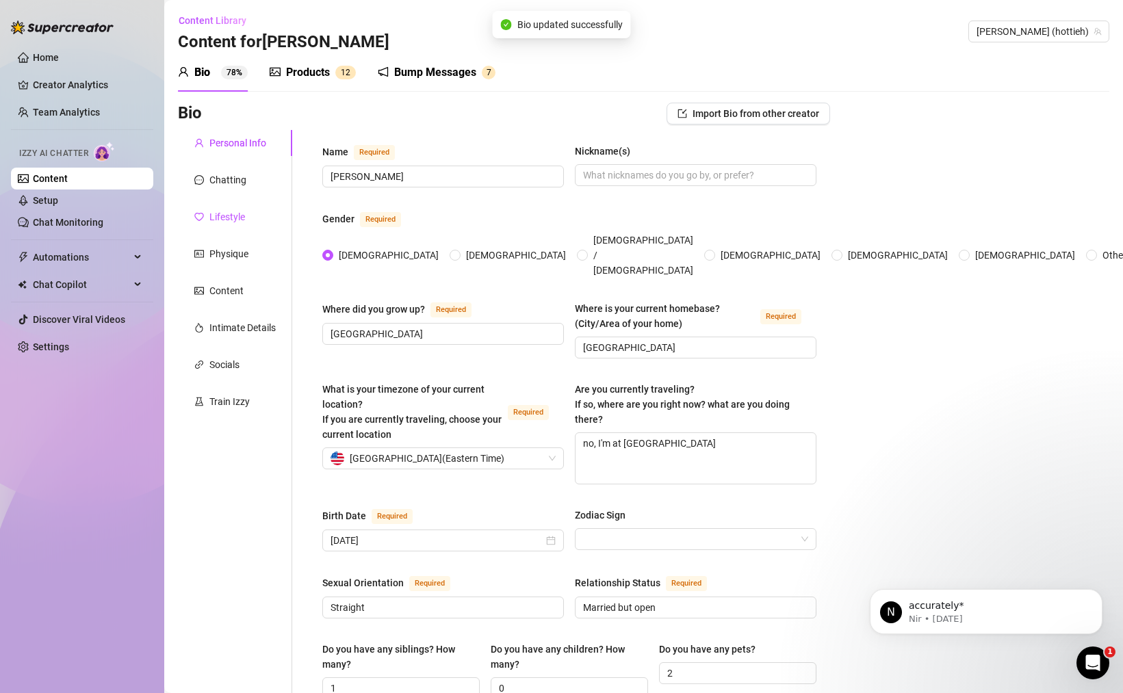
click at [237, 221] on div "Lifestyle" at bounding box center [227, 216] width 36 height 15
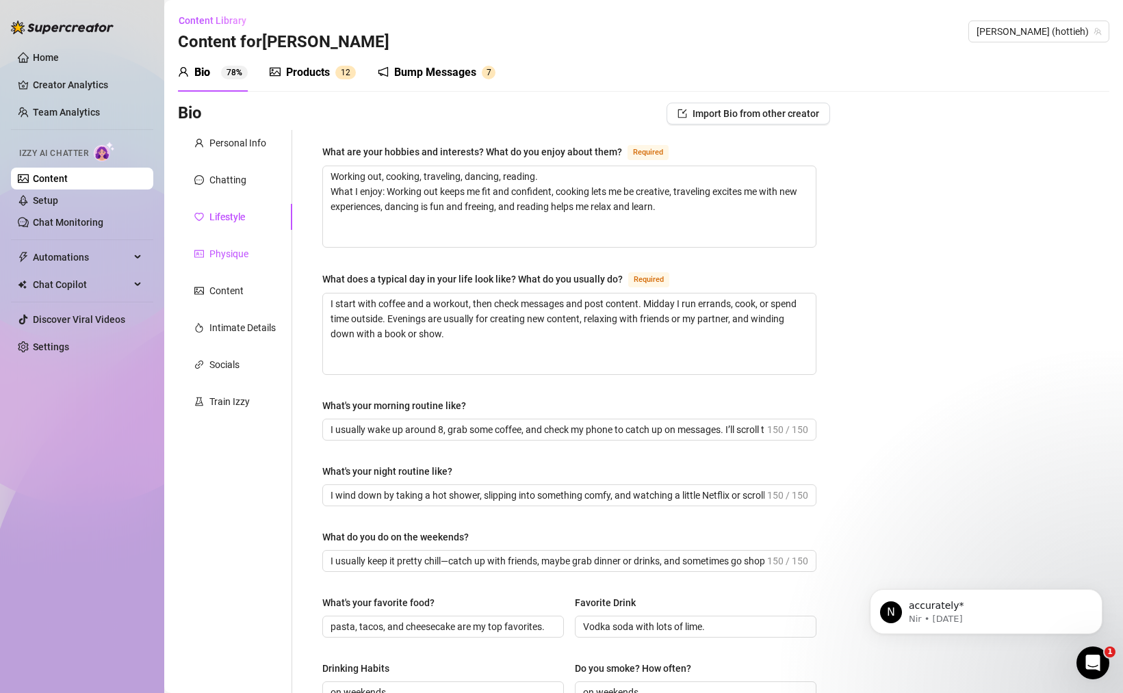
click at [205, 248] on div "Physique" at bounding box center [221, 253] width 54 height 15
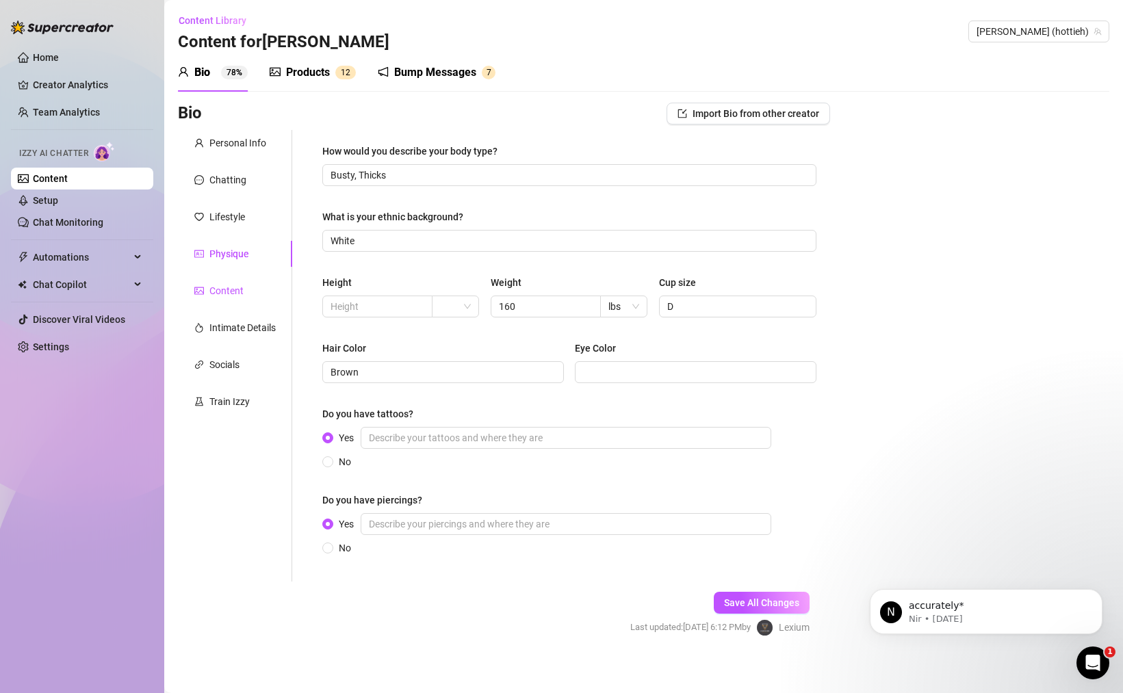
click at [205, 284] on div "Content" at bounding box center [218, 290] width 49 height 15
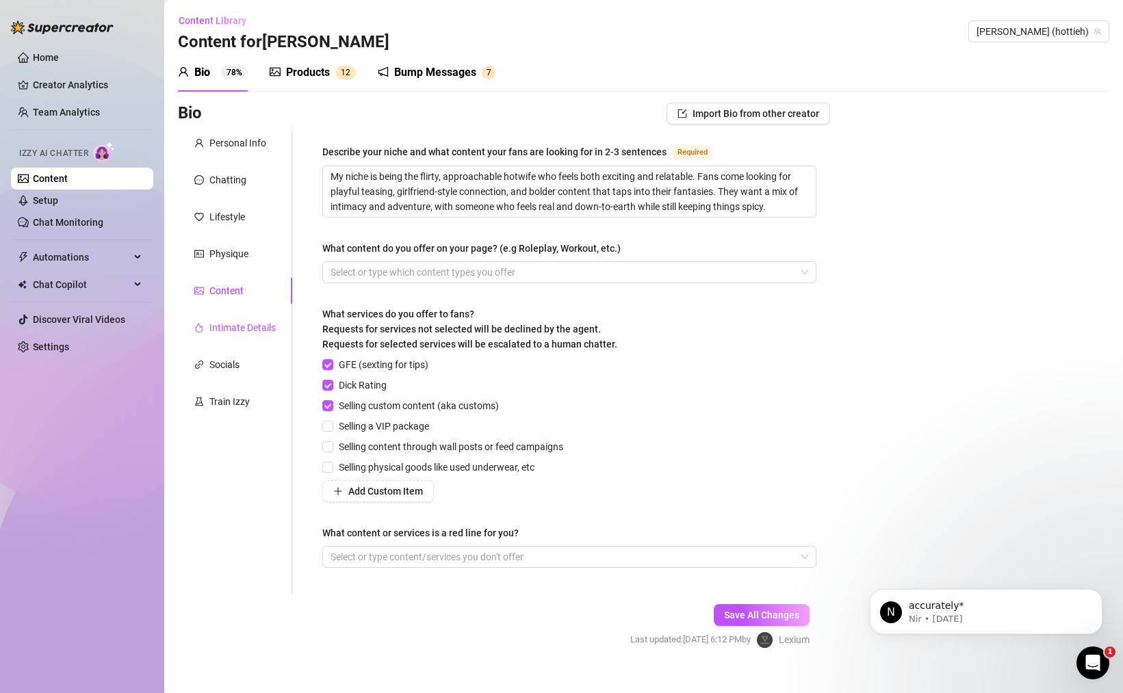
click at [214, 322] on div "Intimate Details" at bounding box center [242, 327] width 66 height 15
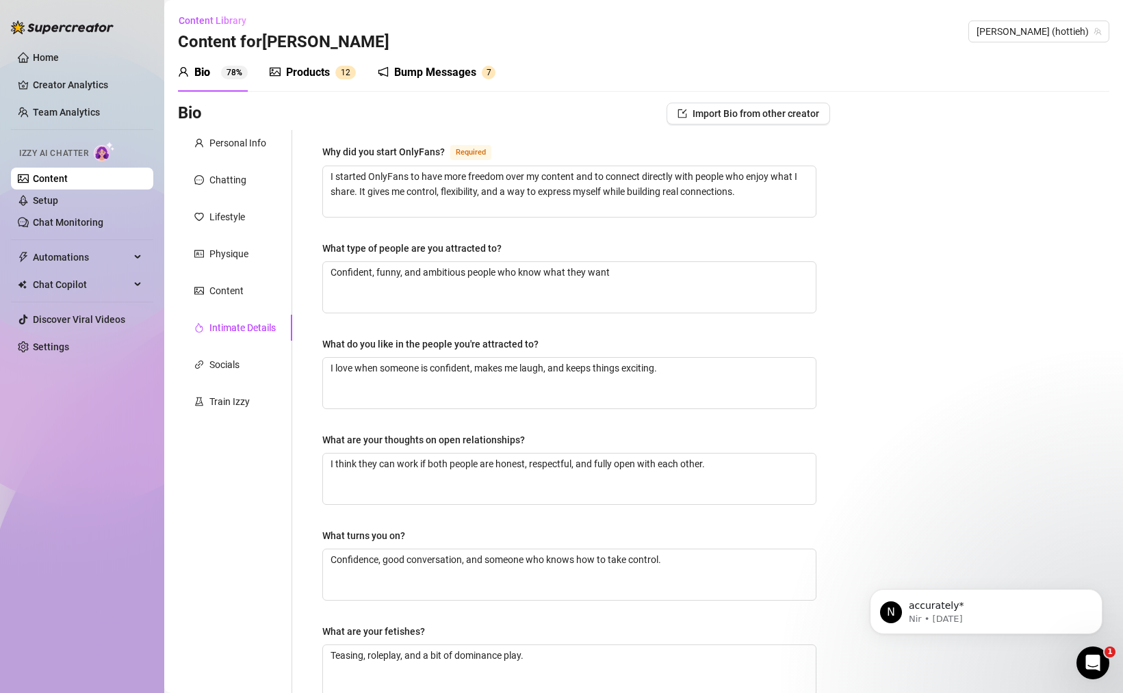
click at [218, 381] on div "Personal Info Chatting Lifestyle Physique Content Intimate Details Socials Trai…" at bounding box center [235, 474] width 114 height 689
click at [229, 385] on div "Personal Info Chatting Lifestyle Physique Content Intimate Details Socials Trai…" at bounding box center [235, 474] width 114 height 689
click at [229, 368] on div "Socials" at bounding box center [224, 364] width 30 height 15
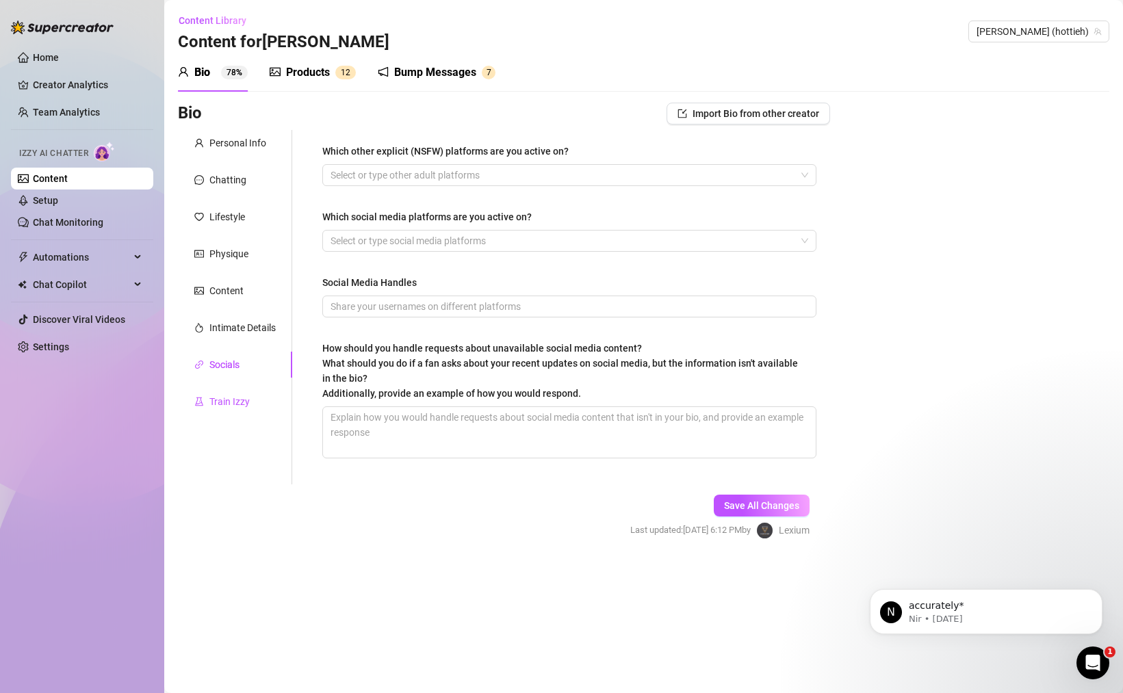
click at [235, 402] on div "Train Izzy" at bounding box center [229, 401] width 40 height 15
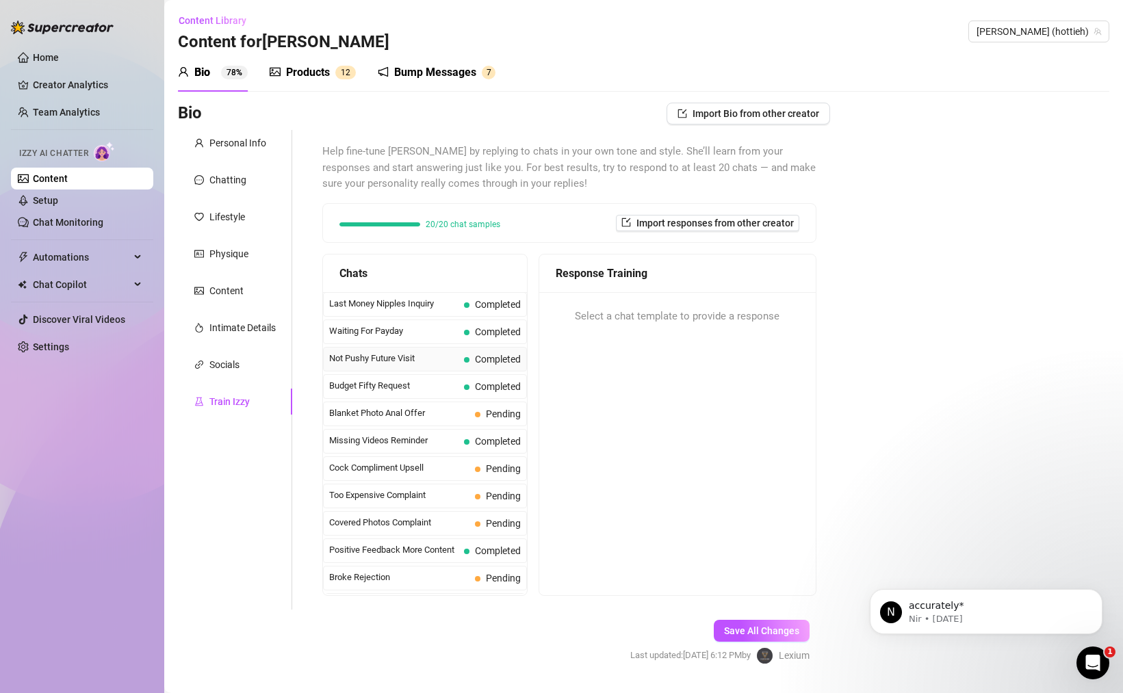
click at [444, 359] on span "Not Pushy Future Visit" at bounding box center [393, 359] width 129 height 14
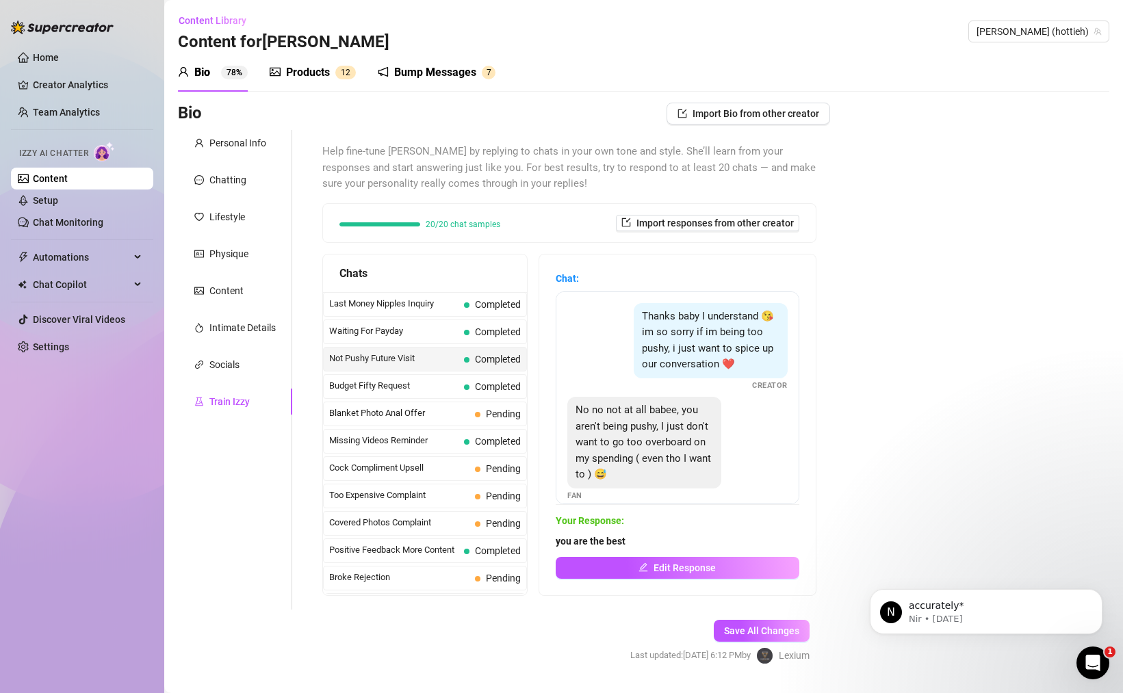
scroll to position [157, 0]
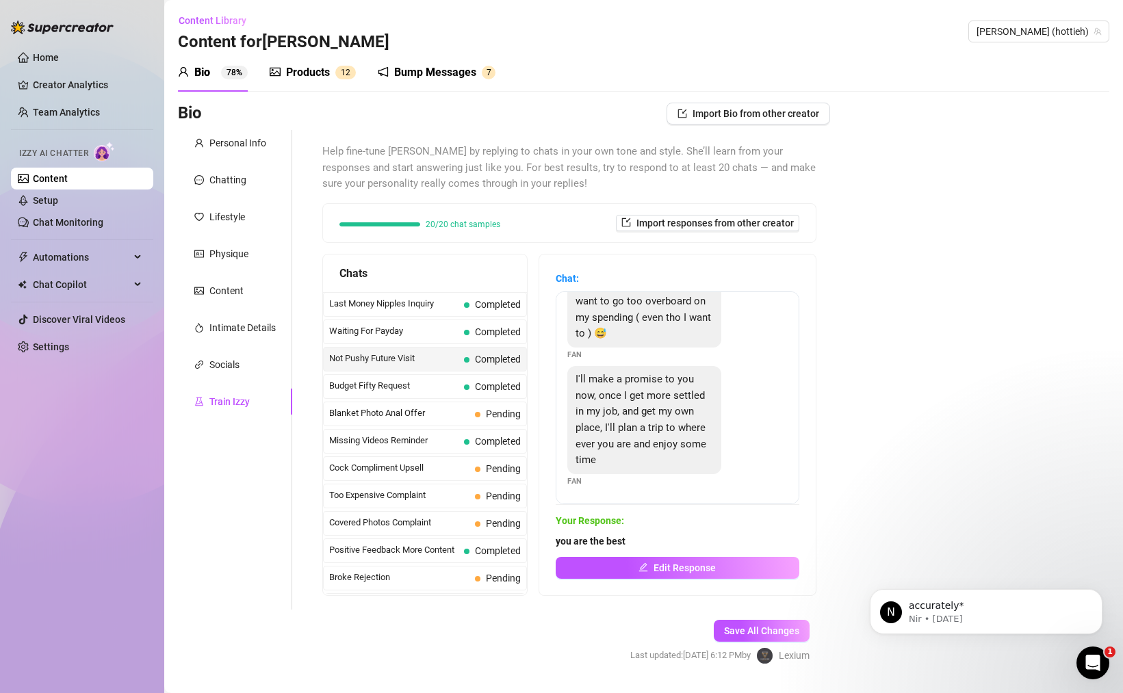
click at [432, 393] on div "Budget Fifty Request Completed" at bounding box center [425, 386] width 204 height 25
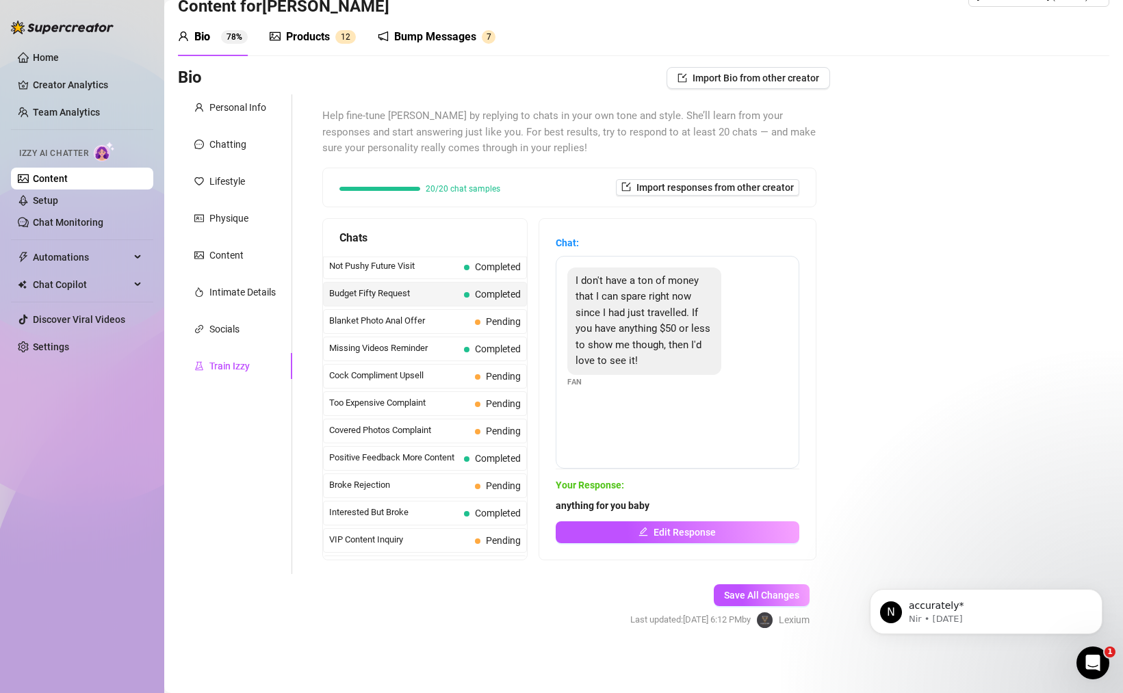
scroll to position [164, 0]
click at [426, 411] on span "Interested But Broke" at bounding box center [393, 405] width 129 height 14
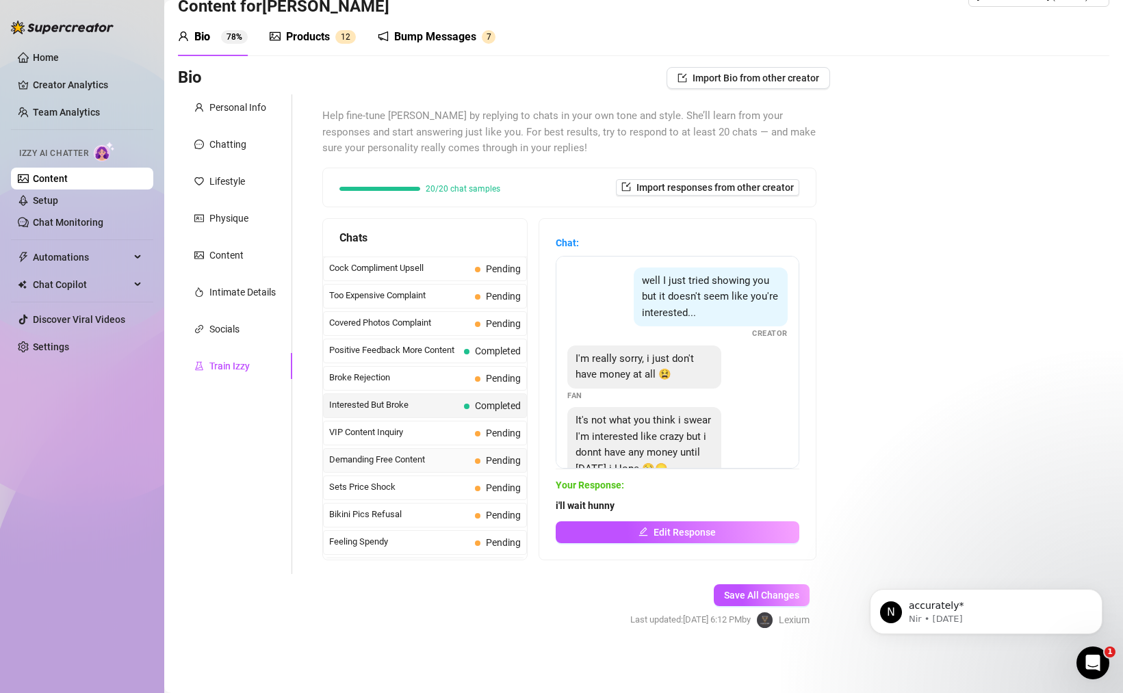
click at [416, 463] on div "Demanding Free Content Pending" at bounding box center [425, 460] width 204 height 25
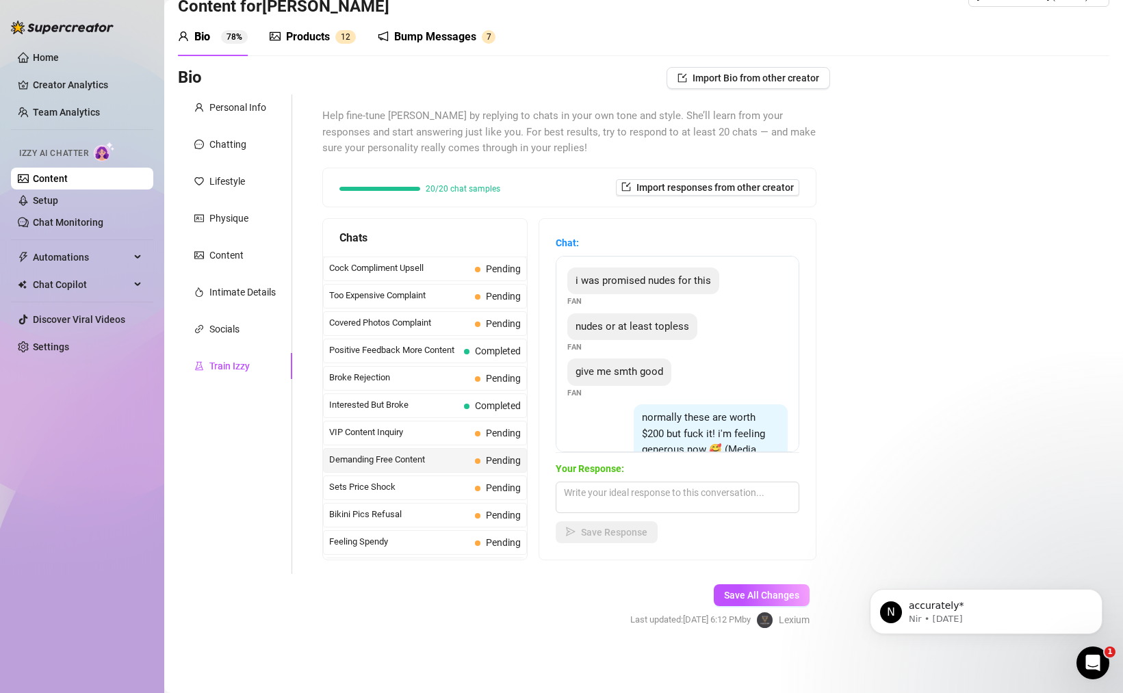
scroll to position [166, 0]
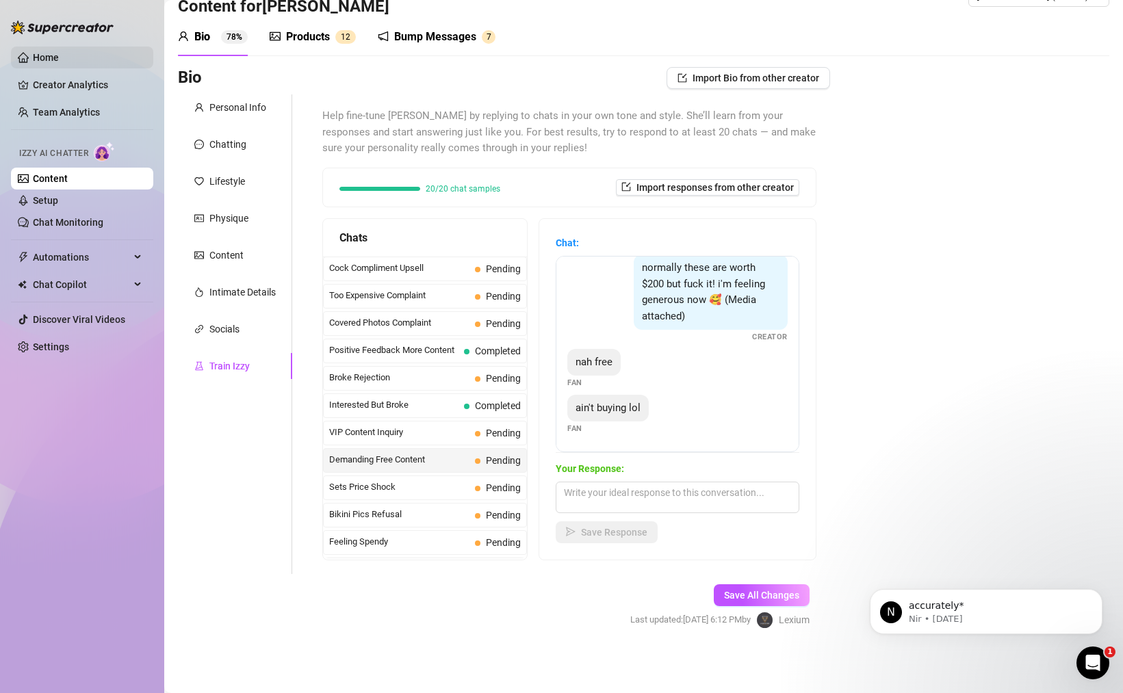
click at [59, 54] on link "Home" at bounding box center [46, 57] width 26 height 11
